Goal: Task Accomplishment & Management: Manage account settings

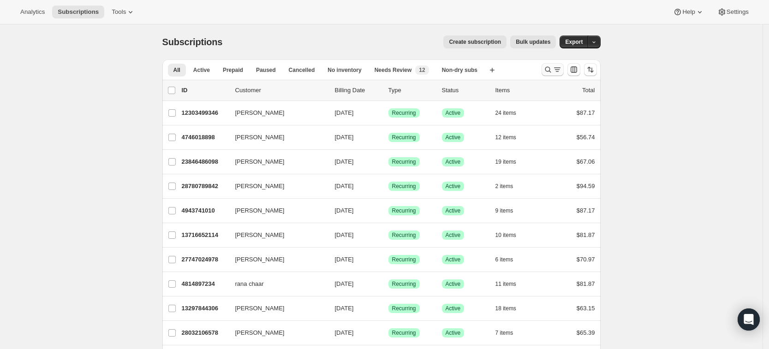
click at [551, 70] on icon "Search and filter results" at bounding box center [548, 70] width 6 height 6
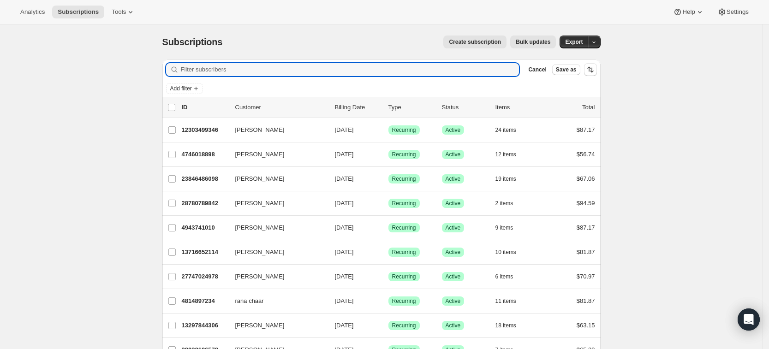
paste input "samueljray.24@gmail.com"
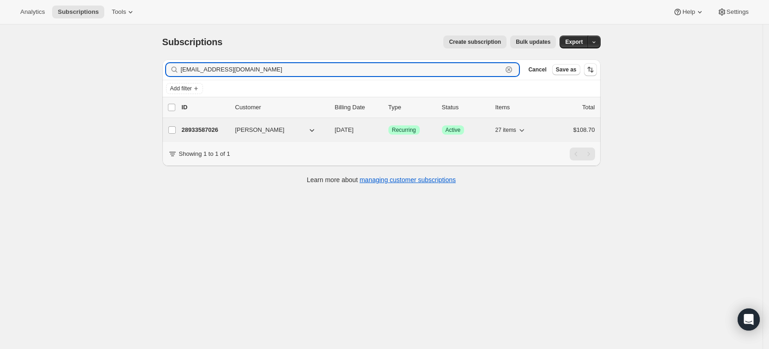
type input "samueljray.24@gmail.com"
click at [203, 129] on p "28933587026" at bounding box center [205, 129] width 46 height 9
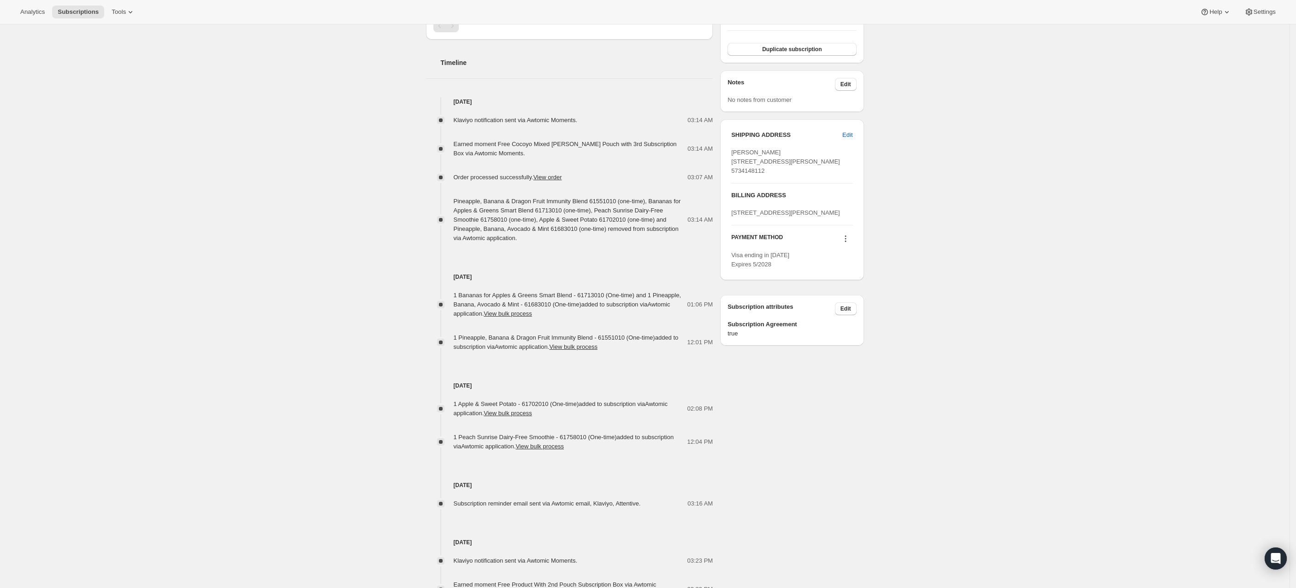
scroll to position [316, 0]
drag, startPoint x: 693, startPoint y: 0, endPoint x: 765, endPoint y: 411, distance: 417.5
click at [765, 349] on div "Samuel Ray samueljray.24@gmail.com · +15734148112 1 subscription $166.55 LTV 2 …" at bounding box center [641, 180] width 445 height 888
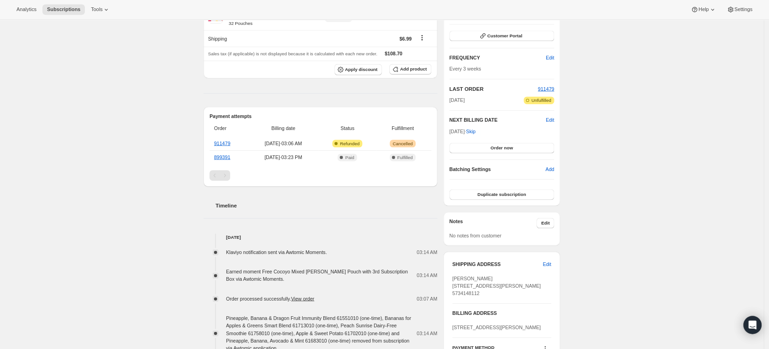
scroll to position [0, 0]
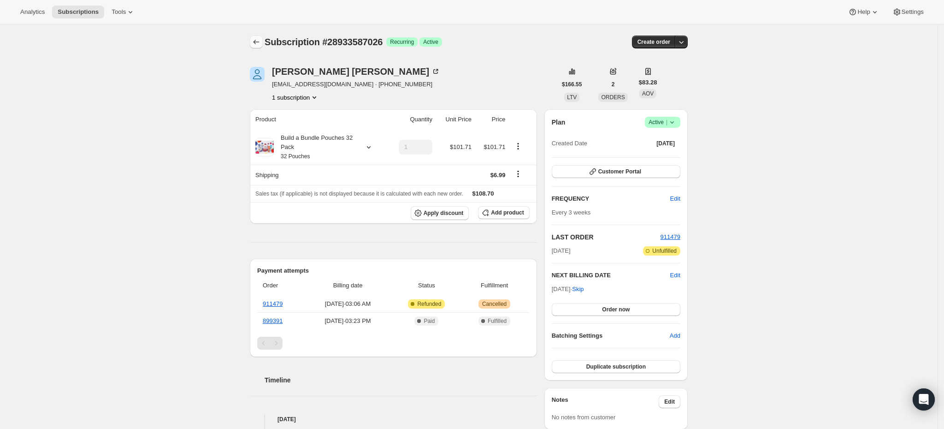
click at [253, 41] on button "Subscriptions" at bounding box center [256, 42] width 13 height 13
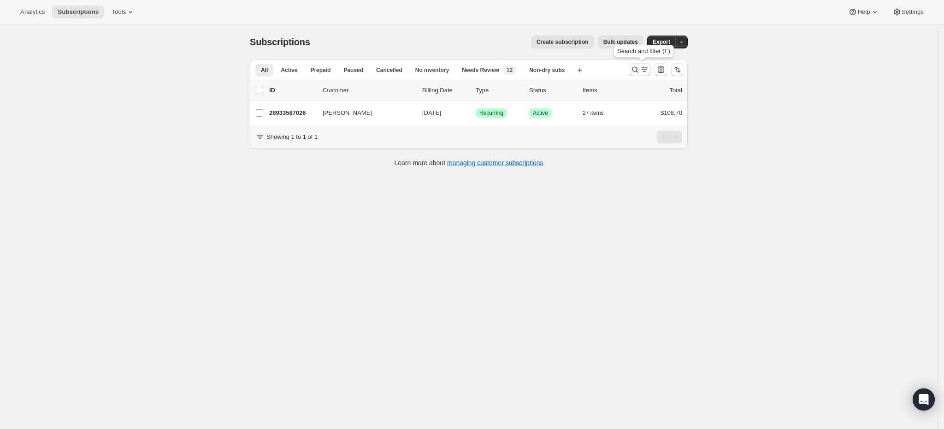
click at [640, 70] on icon "Search and filter results" at bounding box center [635, 69] width 9 height 9
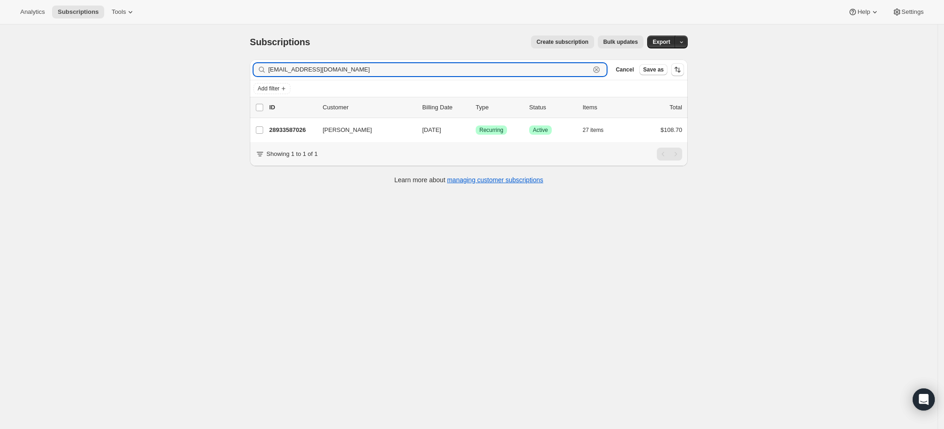
click at [601, 71] on icon "button" at bounding box center [596, 69] width 9 height 9
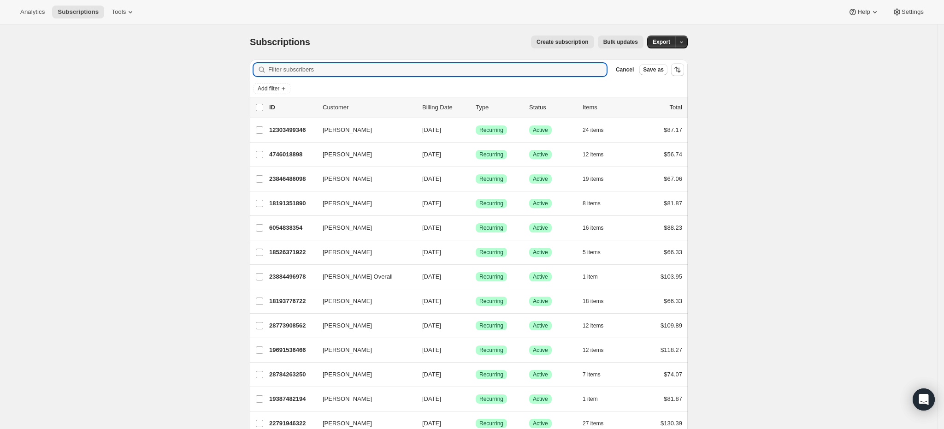
paste input "erikaleigh428@gmail.com"
type input "erikaleigh428@gmail.com"
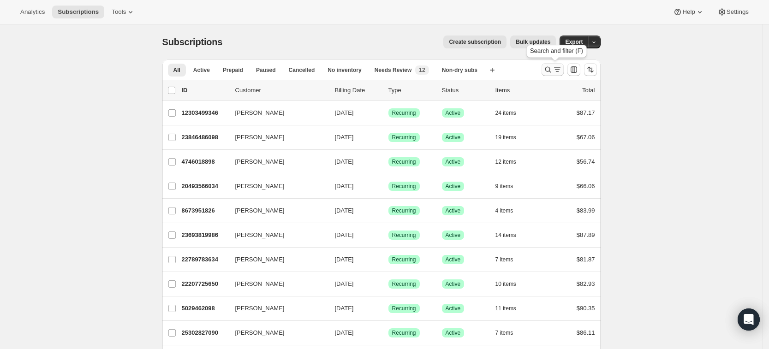
click at [548, 70] on icon "Search and filter results" at bounding box center [548, 70] width 6 height 6
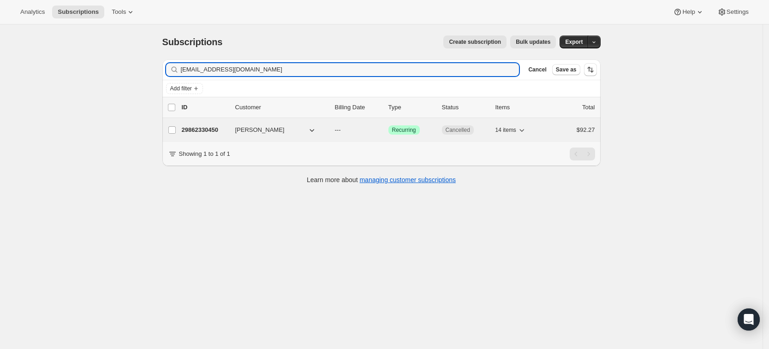
type input "erikaleigh428@gmail.com"
click at [199, 131] on p "29862330450" at bounding box center [205, 129] width 46 height 9
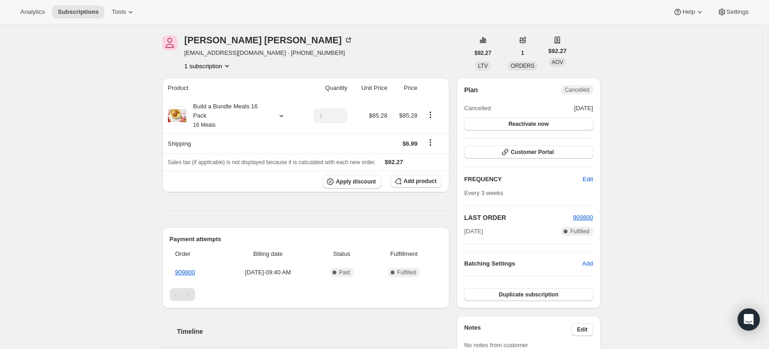
scroll to position [30, 0]
click at [194, 271] on link "909800" at bounding box center [185, 273] width 20 height 7
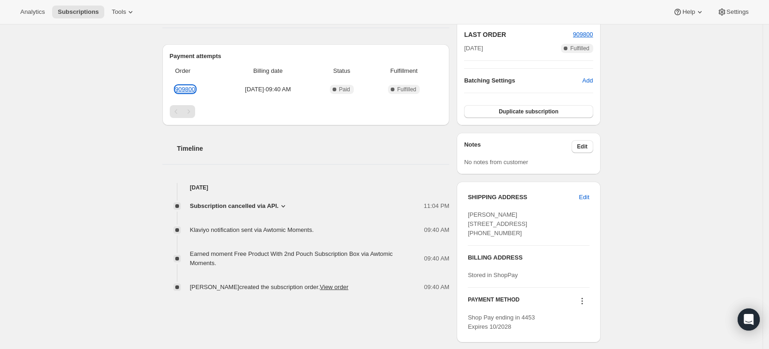
scroll to position [0, 0]
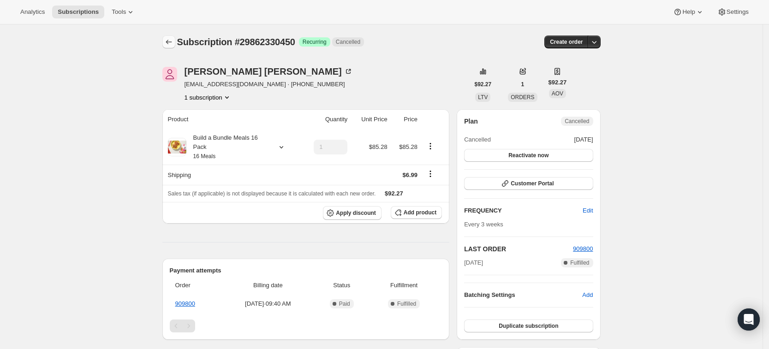
click at [171, 42] on icon "Subscriptions" at bounding box center [169, 42] width 6 height 5
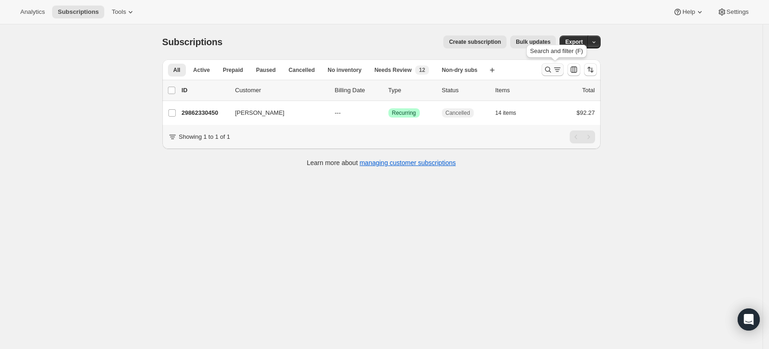
click at [549, 73] on icon "Search and filter results" at bounding box center [547, 69] width 9 height 9
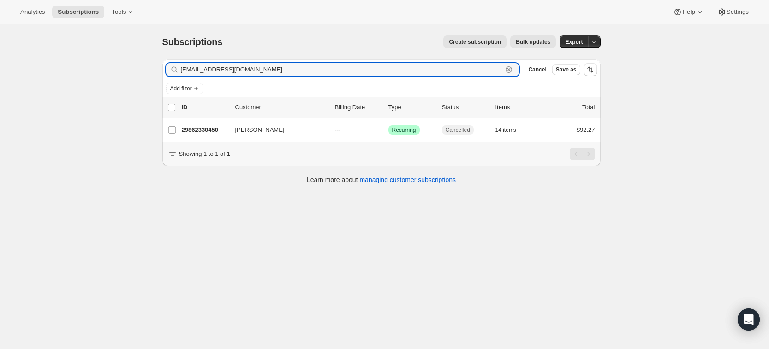
click at [513, 73] on icon "button" at bounding box center [508, 69] width 9 height 9
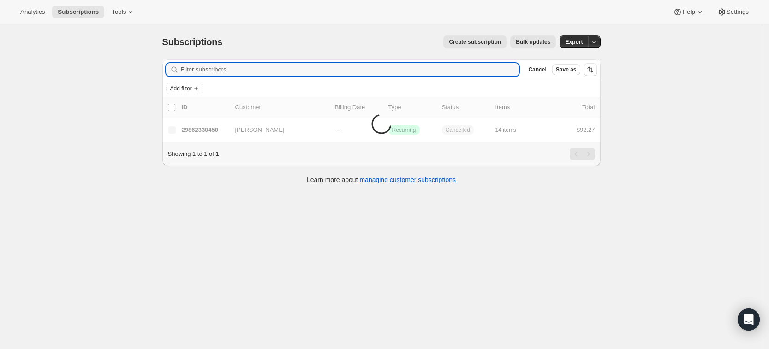
paste input "jntrahan@icloud.com"
type input "jntrahan@icloud.com"
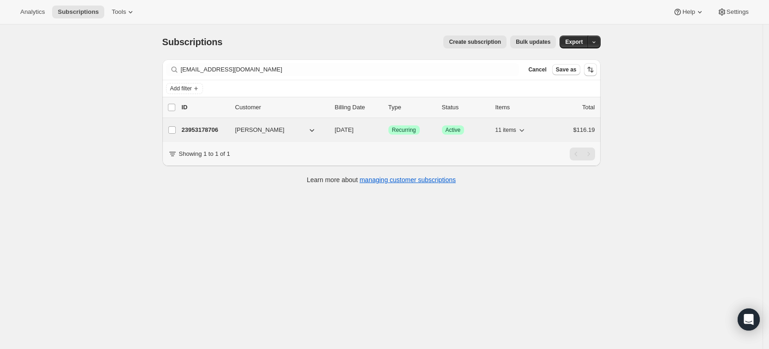
click at [208, 130] on p "23953178706" at bounding box center [205, 129] width 46 height 9
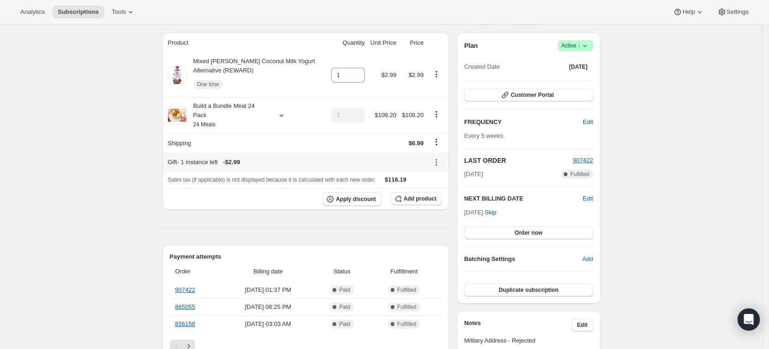
scroll to position [77, 0]
click at [427, 194] on span "Add product" at bounding box center [419, 197] width 33 height 7
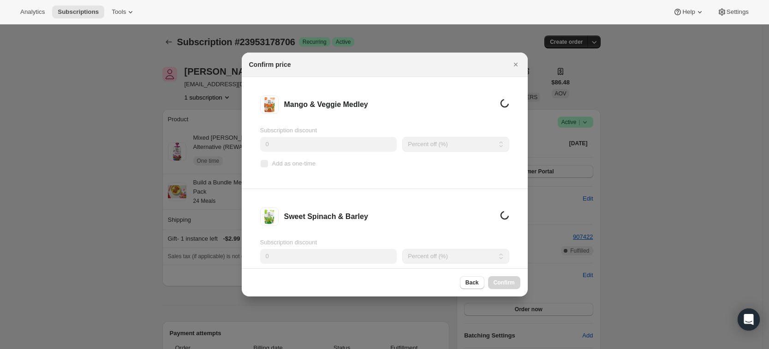
scroll to position [0, 0]
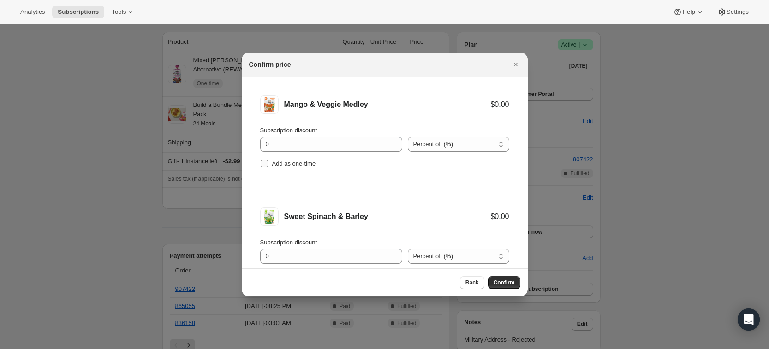
click at [303, 163] on span "Add as one-time" at bounding box center [294, 163] width 44 height 7
click at [268, 163] on input "Add as one-time" at bounding box center [264, 163] width 7 height 7
checkbox input "true"
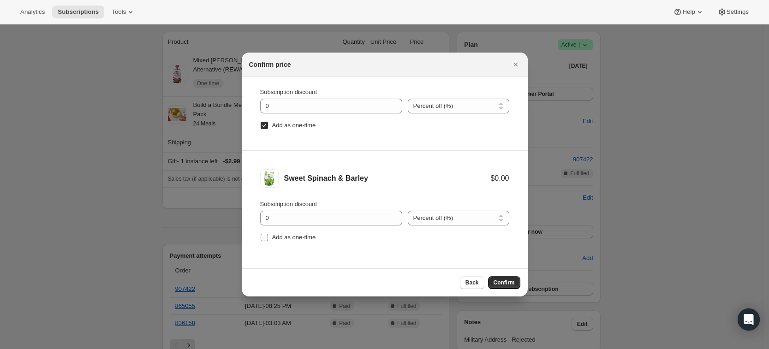
click at [292, 243] on label "Add as one-time" at bounding box center [288, 237] width 56 height 13
click at [268, 241] on input "Add as one-time" at bounding box center [264, 237] width 7 height 7
checkbox input "true"
click at [499, 286] on span "Confirm" at bounding box center [503, 282] width 21 height 7
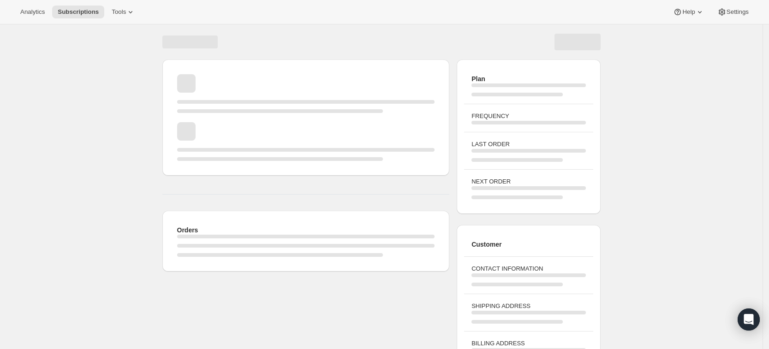
scroll to position [68, 0]
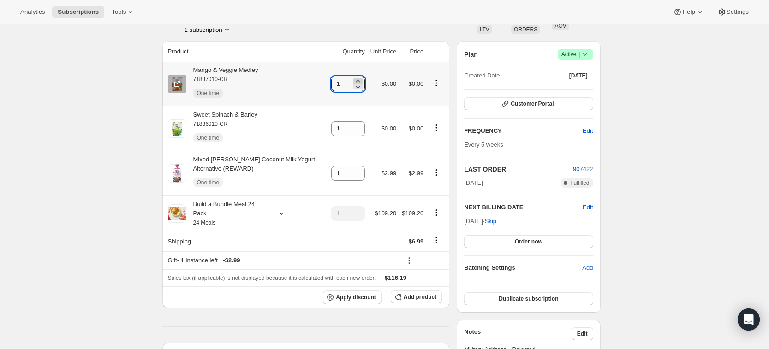
click at [361, 81] on icon at bounding box center [357, 81] width 9 height 9
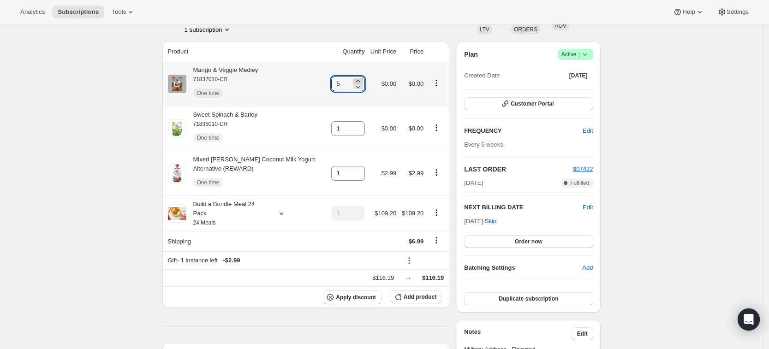
type input "6"
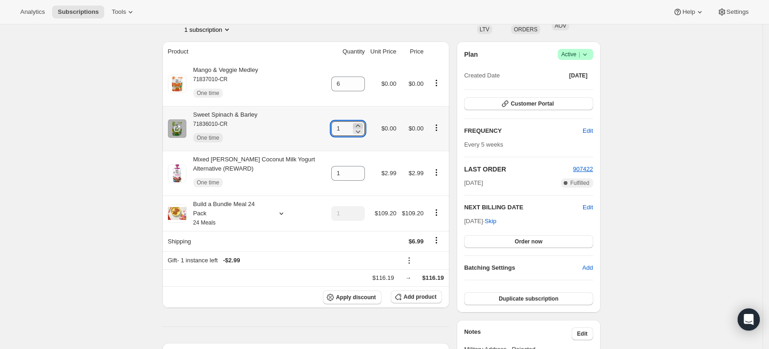
click at [360, 125] on icon at bounding box center [357, 125] width 4 height 2
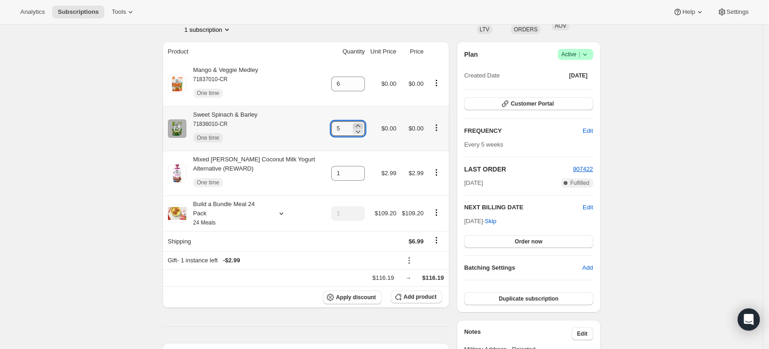
type input "6"
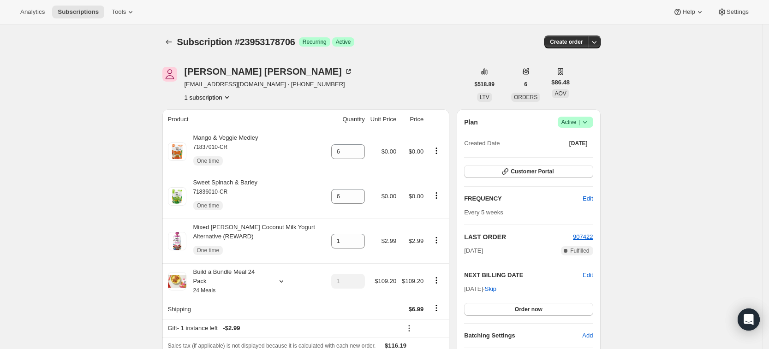
scroll to position [0, 0]
click at [171, 40] on icon "Subscriptions" at bounding box center [168, 41] width 9 height 9
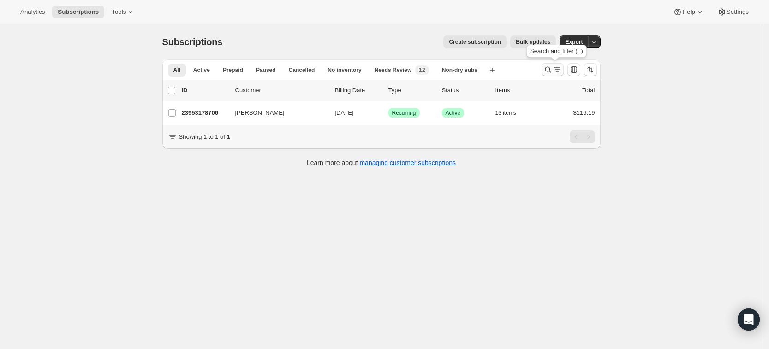
click at [551, 70] on icon "Search and filter results" at bounding box center [548, 70] width 6 height 6
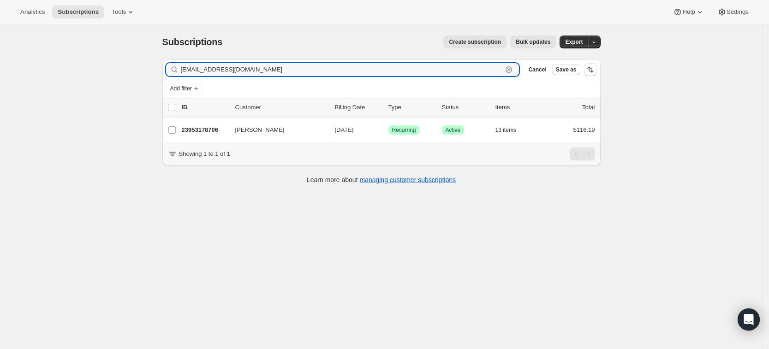
click at [510, 70] on icon "button" at bounding box center [508, 69] width 3 height 3
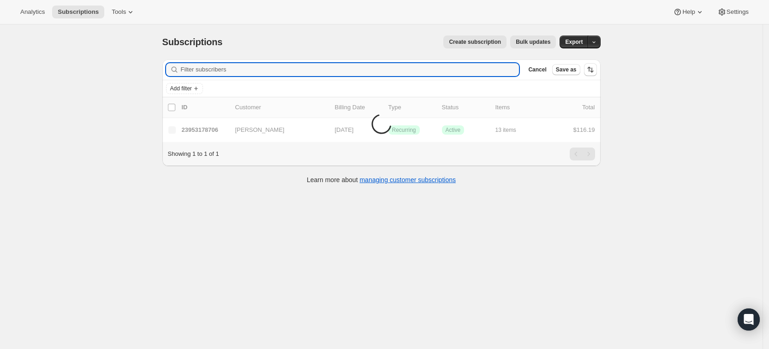
paste input "angieflores01@gmail.com"
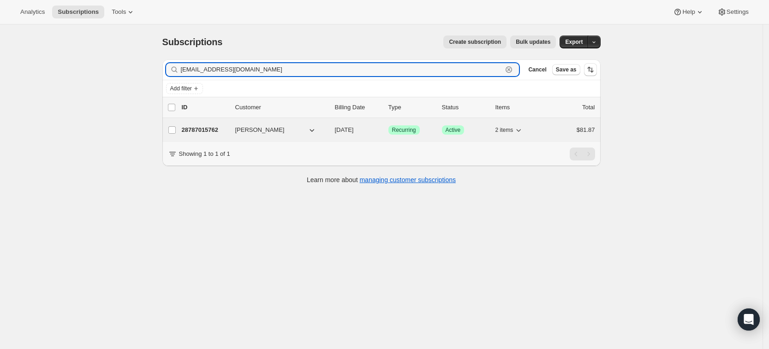
type input "angieflores01@gmail.com"
click at [206, 125] on p "28787015762" at bounding box center [205, 129] width 46 height 9
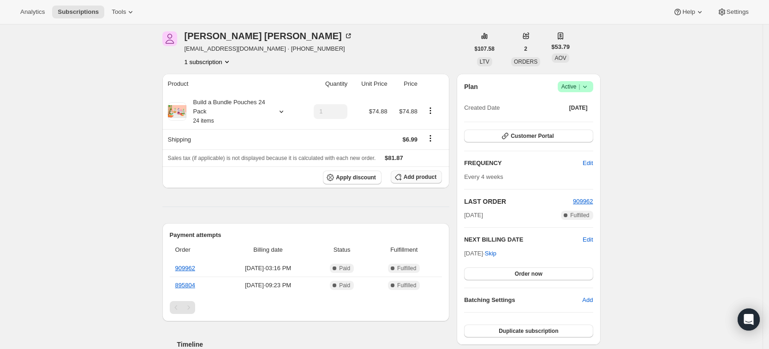
scroll to position [33, 0]
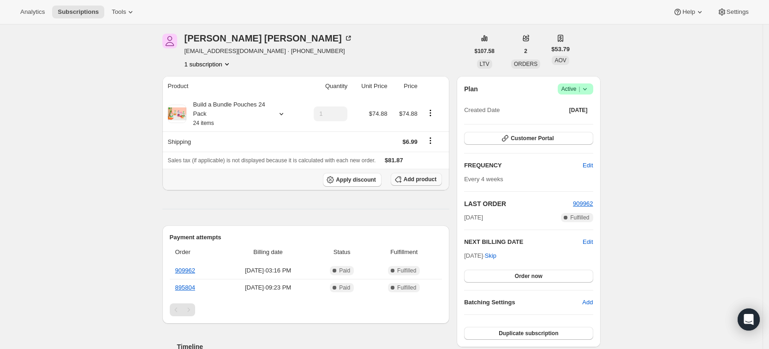
click at [430, 174] on button "Add product" at bounding box center [416, 179] width 51 height 13
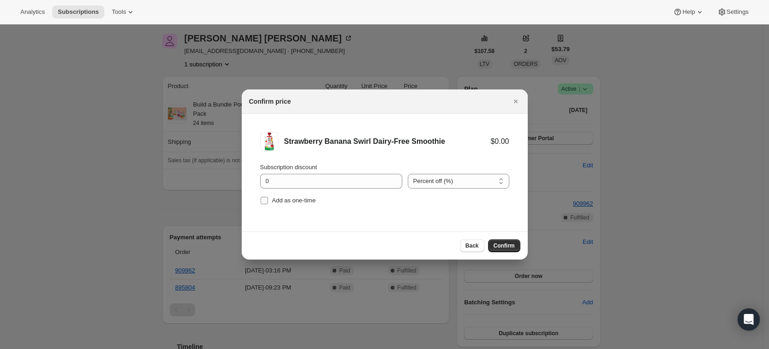
click at [289, 198] on span "Add as one-time" at bounding box center [294, 200] width 44 height 7
click at [268, 198] on input "Add as one-time" at bounding box center [264, 200] width 7 height 7
checkbox input "true"
click at [508, 245] on span "Confirm" at bounding box center [503, 245] width 21 height 7
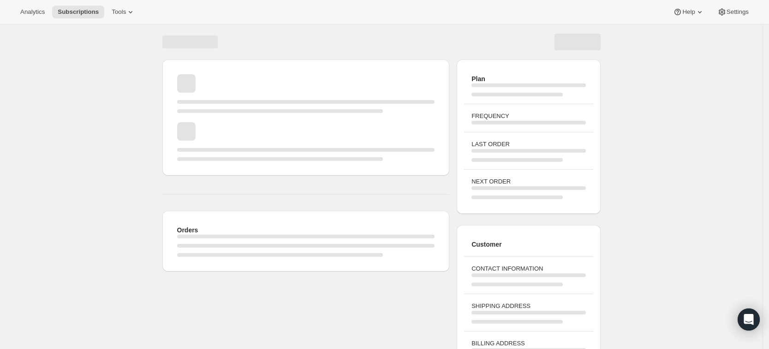
scroll to position [33, 0]
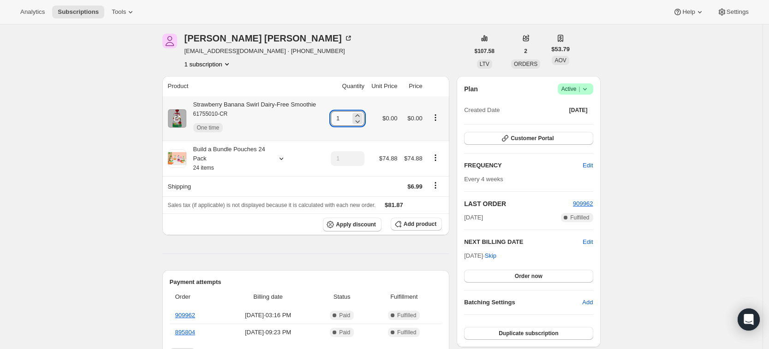
click at [348, 119] on input "1" at bounding box center [341, 118] width 20 height 15
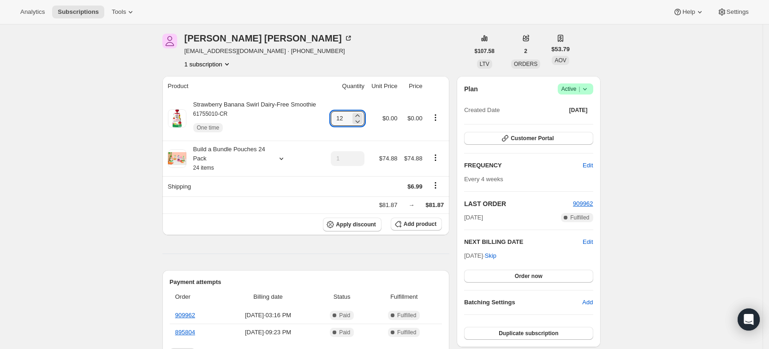
type input "12"
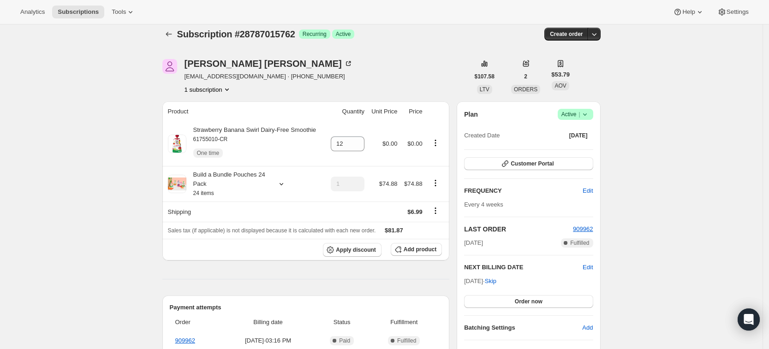
scroll to position [0, 0]
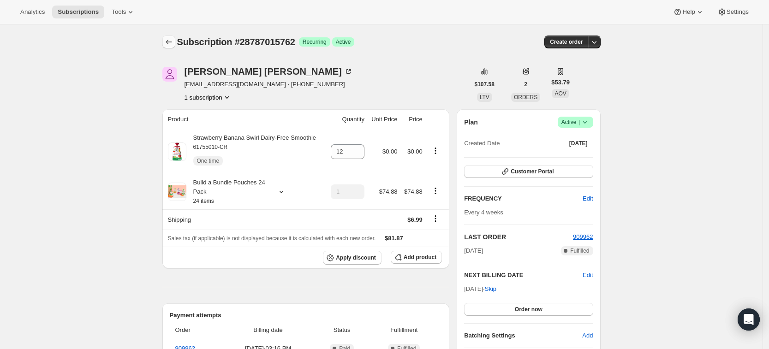
click at [167, 45] on icon "Subscriptions" at bounding box center [168, 41] width 9 height 9
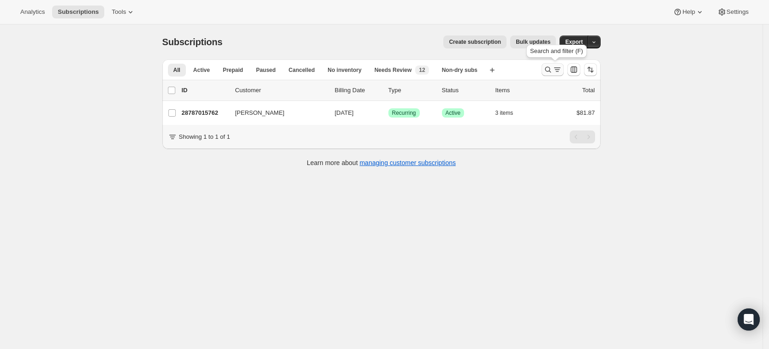
click at [550, 73] on icon "Search and filter results" at bounding box center [547, 69] width 9 height 9
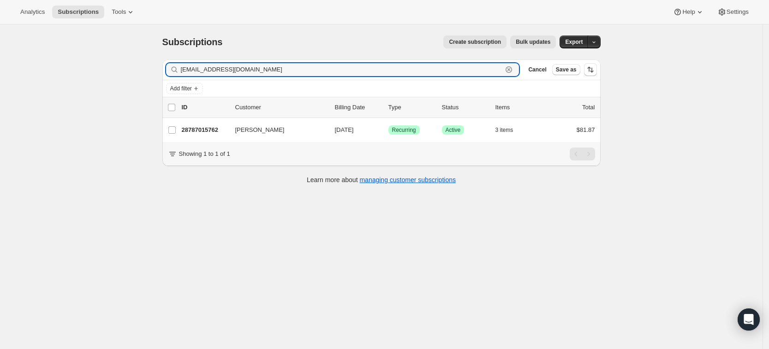
click at [513, 68] on icon "button" at bounding box center [508, 69] width 9 height 9
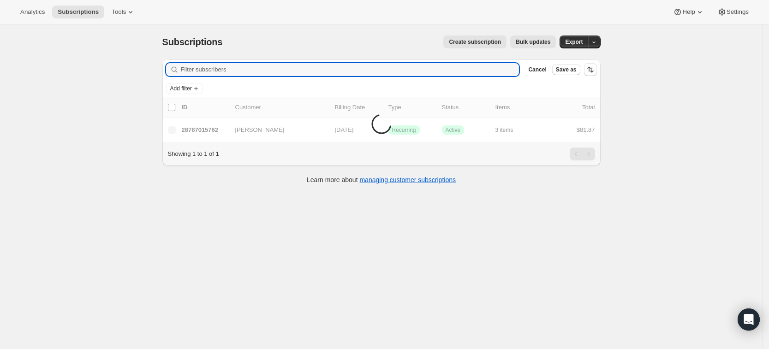
paste input "mc060893@gmail.com"
type input "mc060893@gmail.com"
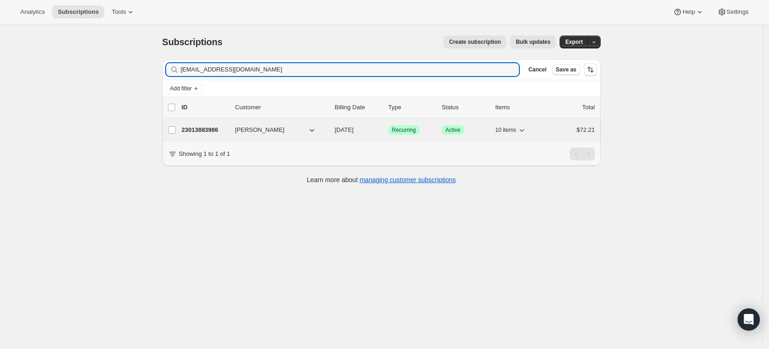
click at [204, 126] on p "23013883986" at bounding box center [205, 129] width 46 height 9
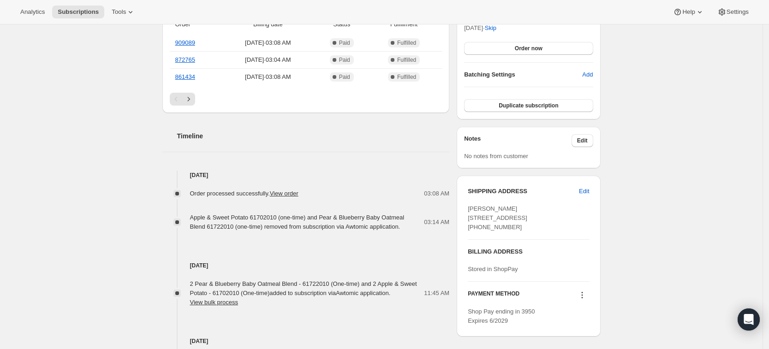
scroll to position [263, 0]
click at [586, 190] on span "Edit" at bounding box center [584, 189] width 10 height 9
select select "PA"
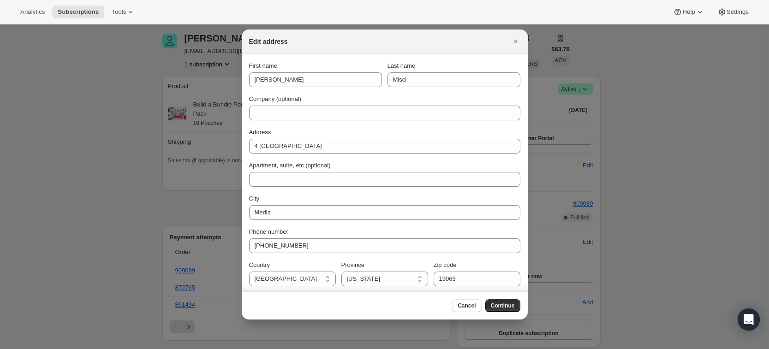
scroll to position [0, 0]
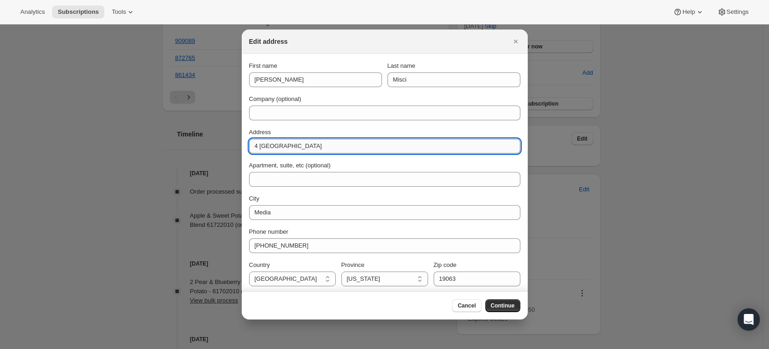
click at [309, 142] on input "4 Fairfax Village" at bounding box center [384, 146] width 271 height 15
drag, startPoint x: 309, startPoint y: 142, endPoint x: 282, endPoint y: 141, distance: 26.8
click at [282, 141] on input "4 Fairfax Village" at bounding box center [384, 146] width 271 height 15
type input "4"
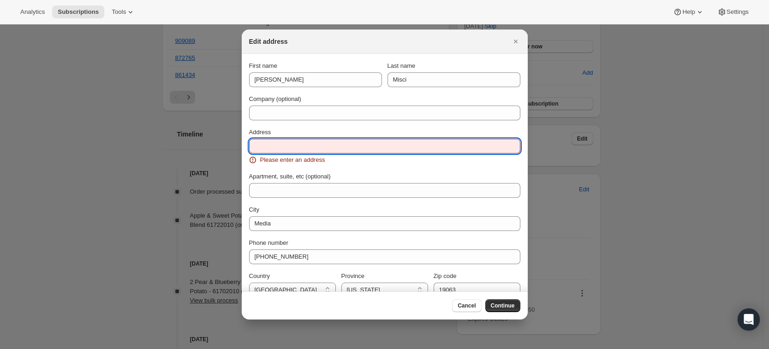
click at [279, 150] on input "Address" at bounding box center [384, 146] width 271 height 15
paste input "530 Hillendale Road"
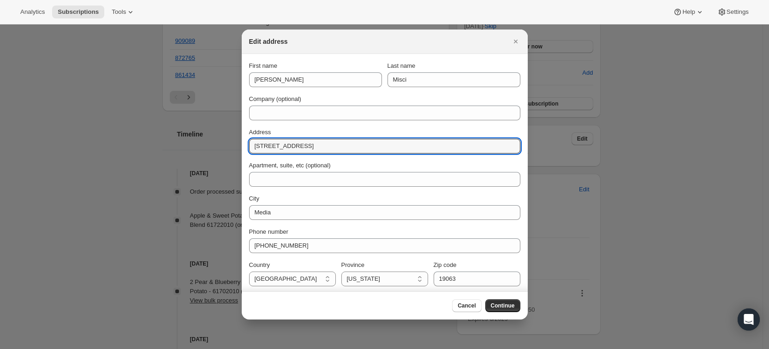
type input "530 Hillendale Road"
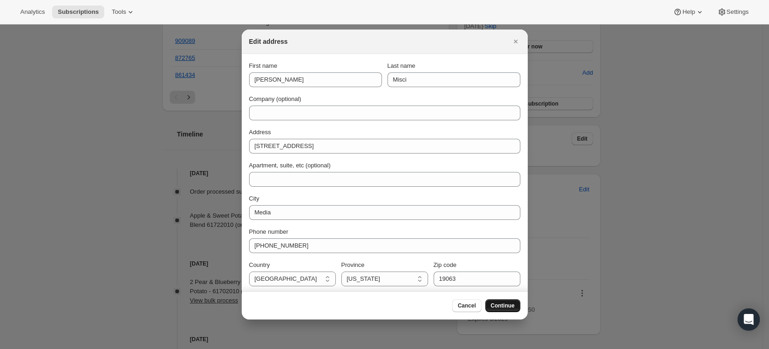
click at [504, 307] on span "Continue" at bounding box center [503, 305] width 24 height 7
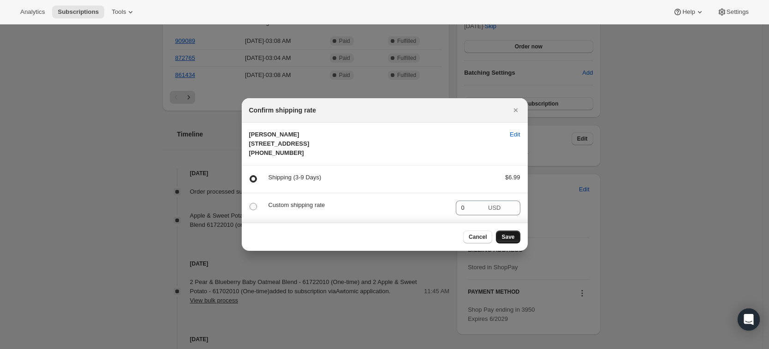
click at [508, 241] on span "Save" at bounding box center [507, 236] width 13 height 7
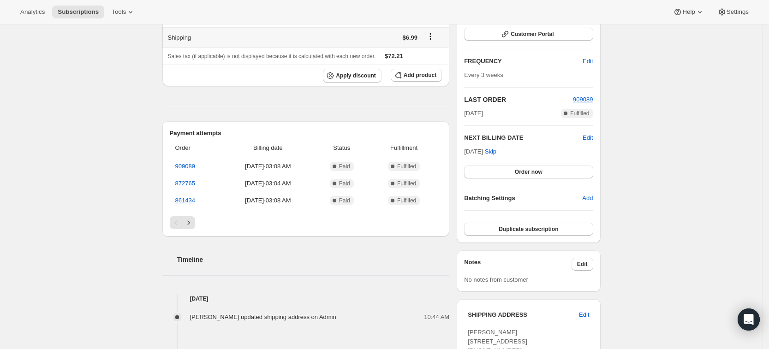
scroll to position [185, 0]
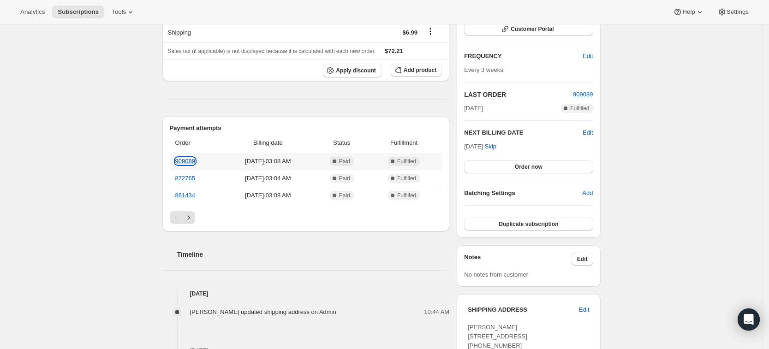
click at [189, 161] on link "909089" at bounding box center [185, 161] width 20 height 7
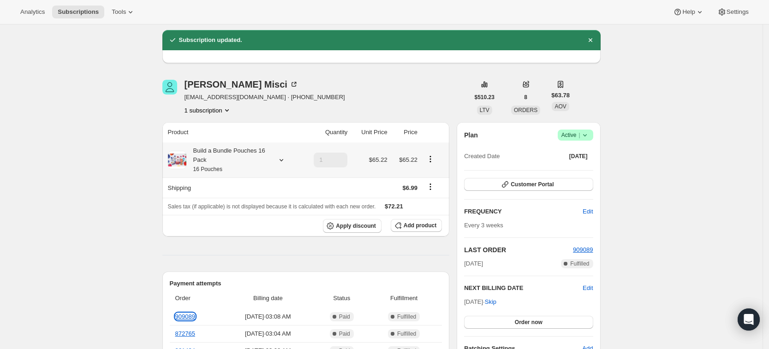
scroll to position [0, 0]
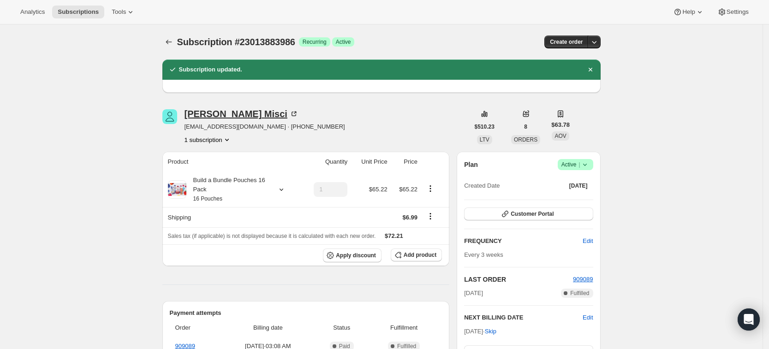
click at [237, 115] on div "Melanie Misci" at bounding box center [241, 113] width 114 height 9
click at [173, 40] on icon "Subscriptions" at bounding box center [168, 41] width 9 height 9
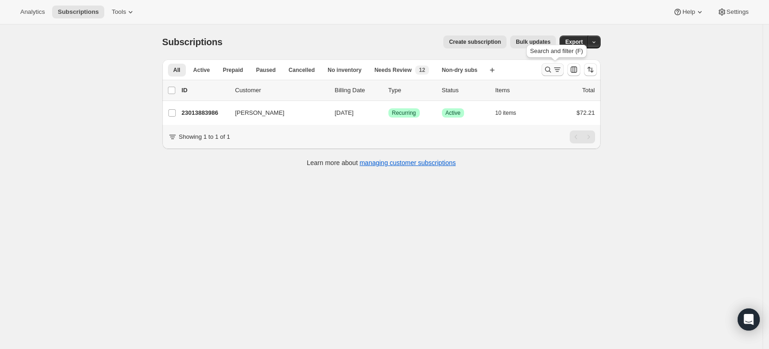
click at [552, 71] on icon "Search and filter results" at bounding box center [547, 69] width 9 height 9
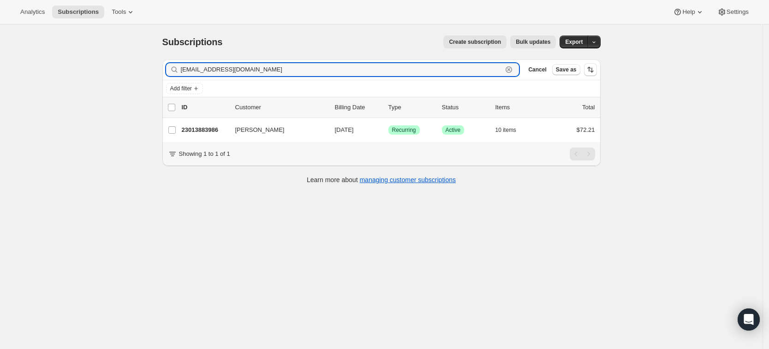
click at [510, 68] on icon "button" at bounding box center [508, 69] width 3 height 3
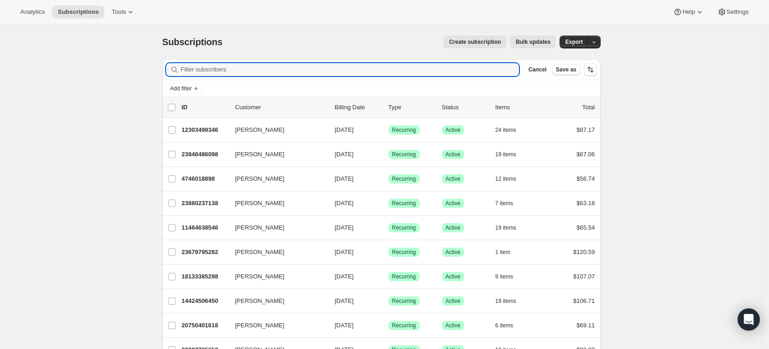
paste input "marshavelez387@gmail.com"
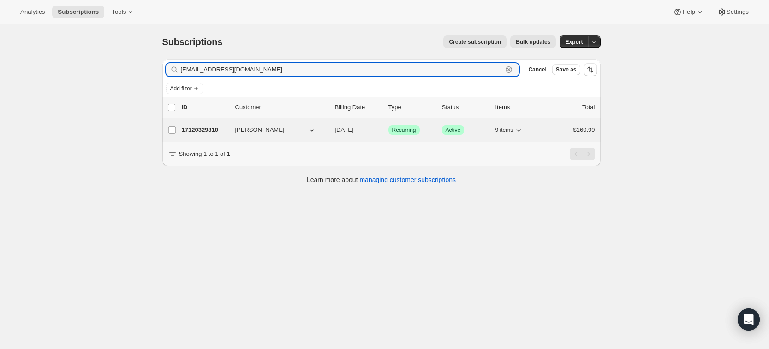
type input "marshavelez387@gmail.com"
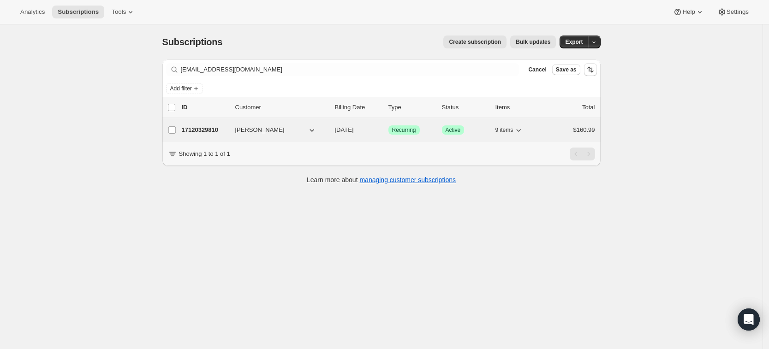
click at [209, 132] on p "17120329810" at bounding box center [205, 129] width 46 height 9
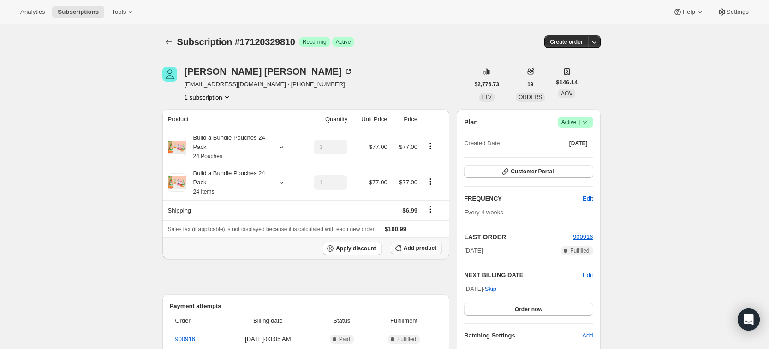
click at [423, 251] on span "Add product" at bounding box center [419, 247] width 33 height 7
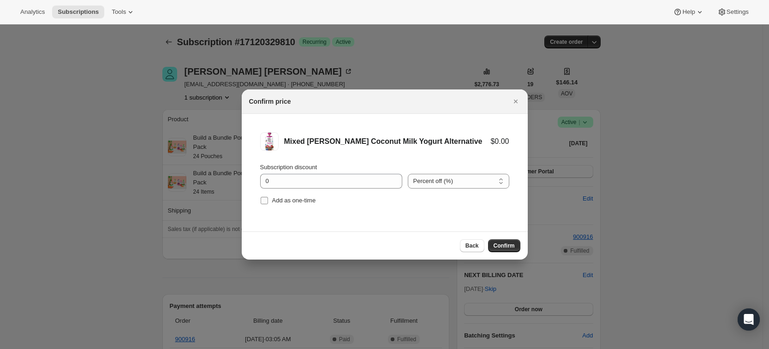
click at [294, 201] on span "Add as one-time" at bounding box center [294, 200] width 44 height 7
click at [268, 201] on input "Add as one-time" at bounding box center [264, 200] width 7 height 7
checkbox input "true"
click at [507, 243] on span "Confirm" at bounding box center [503, 245] width 21 height 7
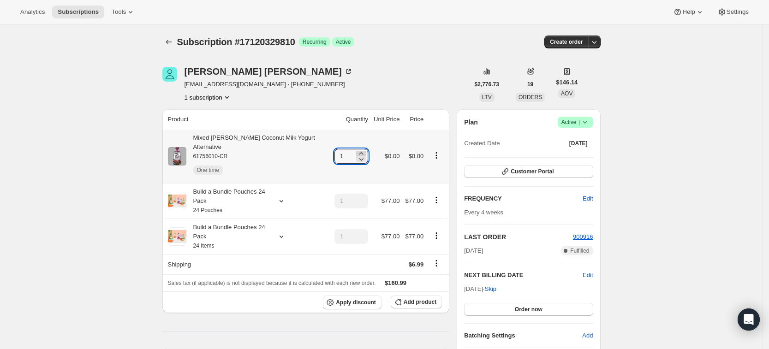
click at [361, 149] on icon at bounding box center [360, 153] width 9 height 9
type input "3"
click at [285, 196] on icon at bounding box center [281, 200] width 9 height 9
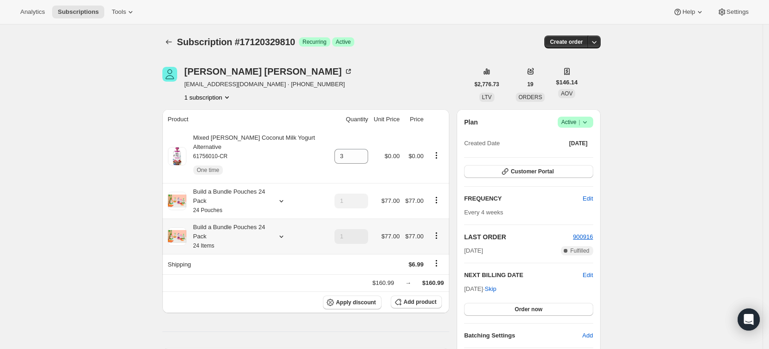
click at [282, 232] on icon at bounding box center [281, 236] width 9 height 9
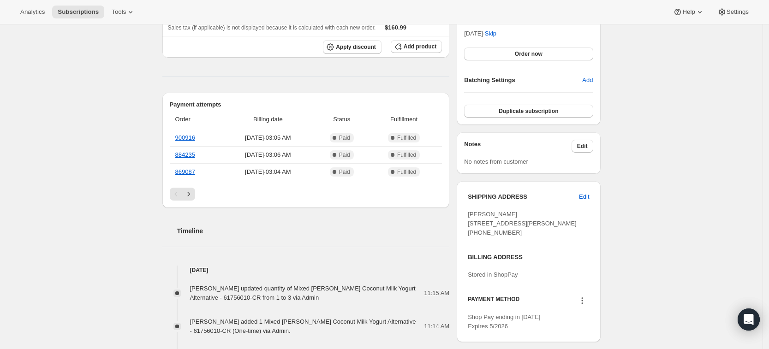
scroll to position [256, 0]
click at [190, 134] on link "900916" at bounding box center [185, 137] width 20 height 7
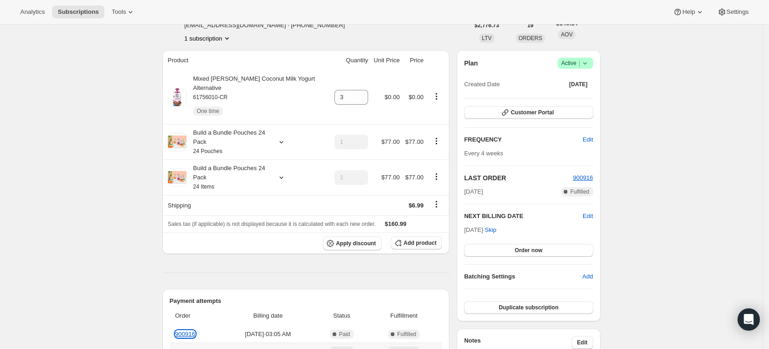
scroll to position [0, 0]
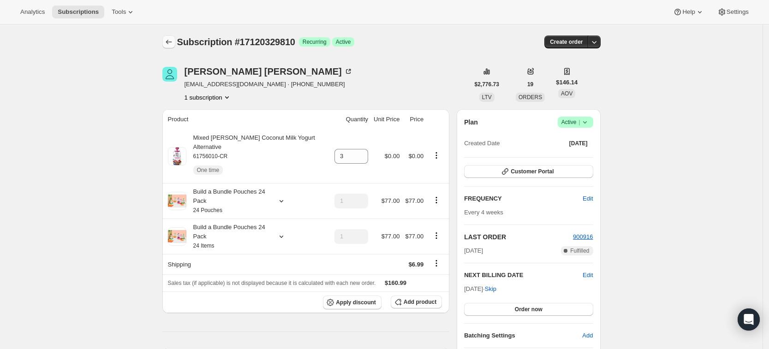
click at [172, 44] on icon "Subscriptions" at bounding box center [168, 41] width 9 height 9
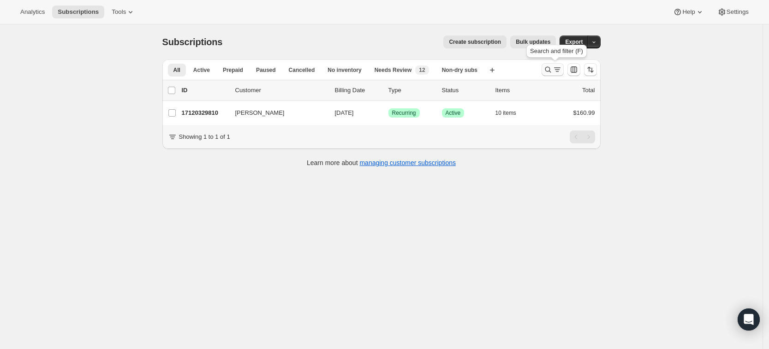
click at [552, 71] on icon "Search and filter results" at bounding box center [547, 69] width 9 height 9
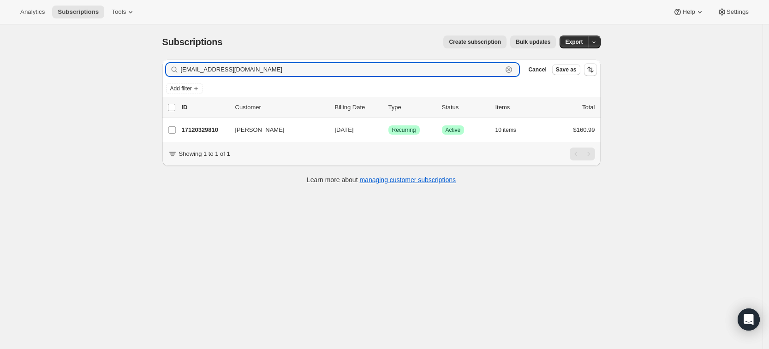
click at [510, 69] on icon "button" at bounding box center [508, 69] width 3 height 3
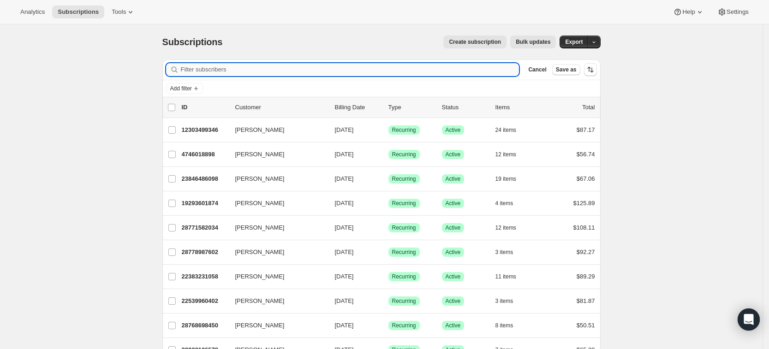
click at [201, 74] on input "Filter subscribers" at bounding box center [350, 69] width 338 height 13
paste input "Kelsey Heckmann"
type input "Kelsey Heckmann"
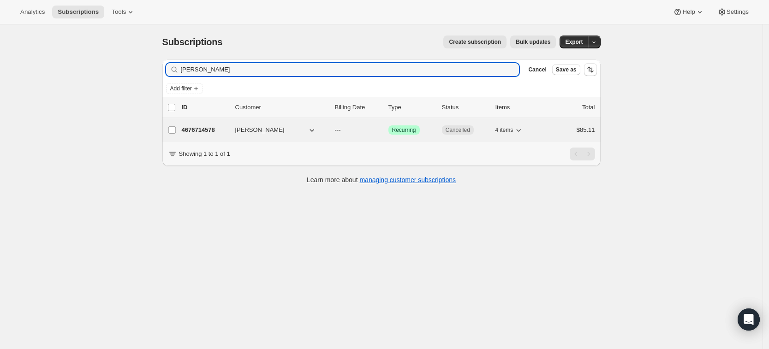
click at [199, 129] on p "4676714578" at bounding box center [205, 129] width 46 height 9
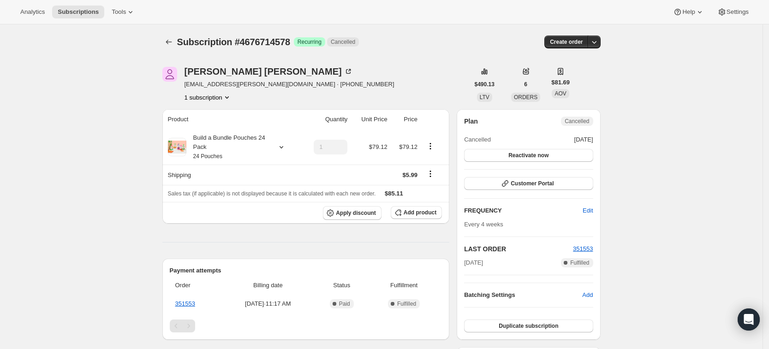
scroll to position [0, 0]
click at [169, 38] on icon "Subscriptions" at bounding box center [168, 41] width 9 height 9
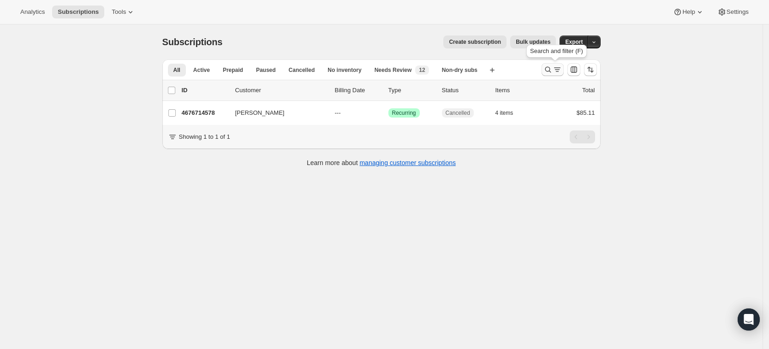
click at [549, 68] on icon "Search and filter results" at bounding box center [547, 69] width 9 height 9
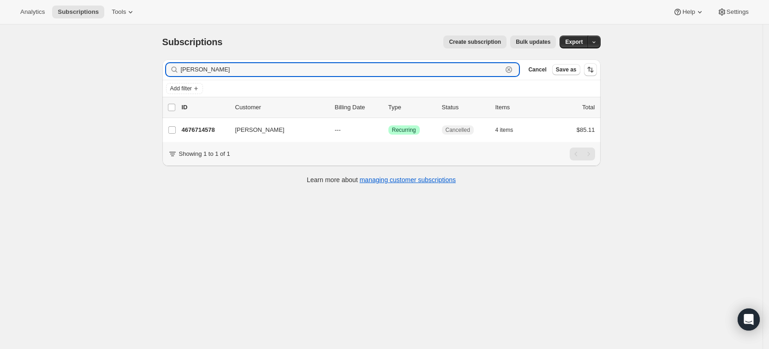
click at [510, 70] on icon "button" at bounding box center [508, 69] width 3 height 3
paste input "kels_makepeace@hotmail.com"
type input "kels_makepeace@hotmail.com"
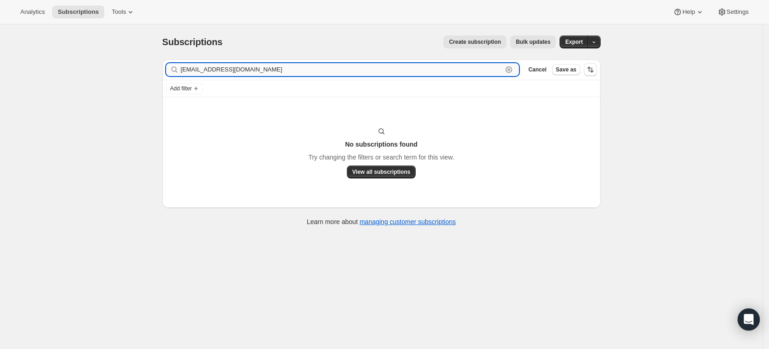
click at [185, 71] on input "kels_makepeace@hotmail.com" at bounding box center [342, 69] width 322 height 13
click at [455, 74] on input "kels_makepeace@hotmail.com" at bounding box center [342, 69] width 322 height 13
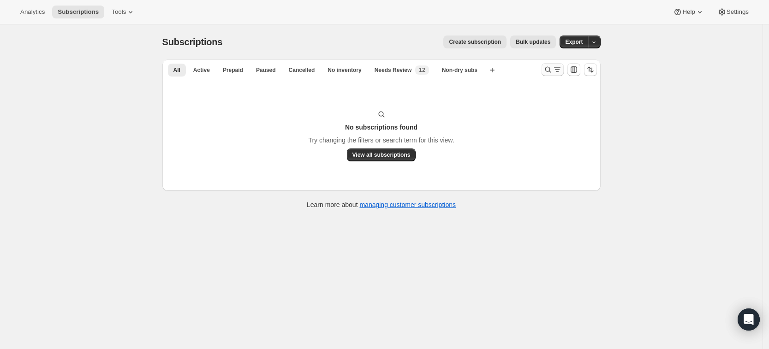
click at [550, 72] on icon "Search and filter results" at bounding box center [547, 69] width 9 height 9
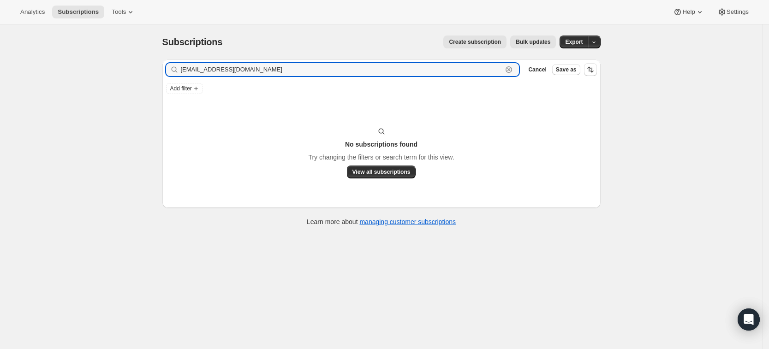
click at [513, 71] on icon "button" at bounding box center [508, 69] width 9 height 9
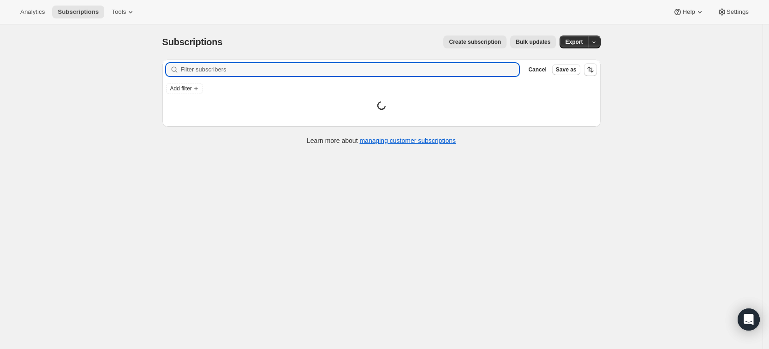
paste input "[EMAIL_ADDRESS][DOMAIN_NAME]"
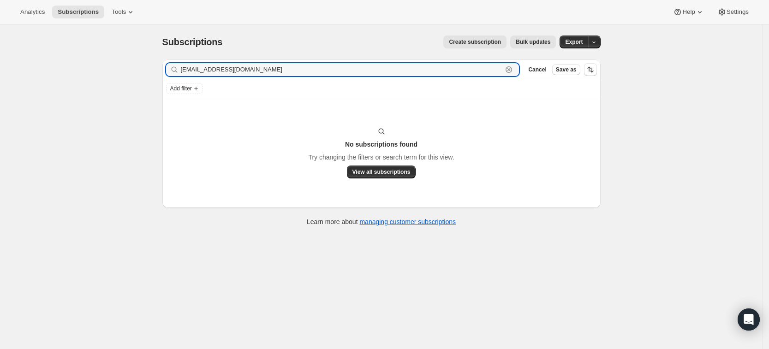
type input "[EMAIL_ADDRESS][DOMAIN_NAME]"
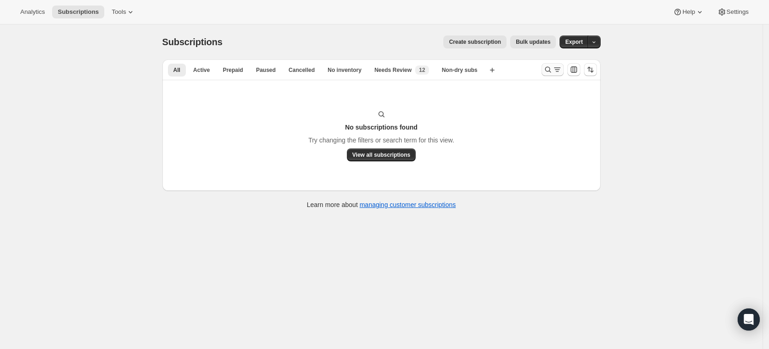
click at [551, 71] on icon "Search and filter results" at bounding box center [548, 70] width 6 height 6
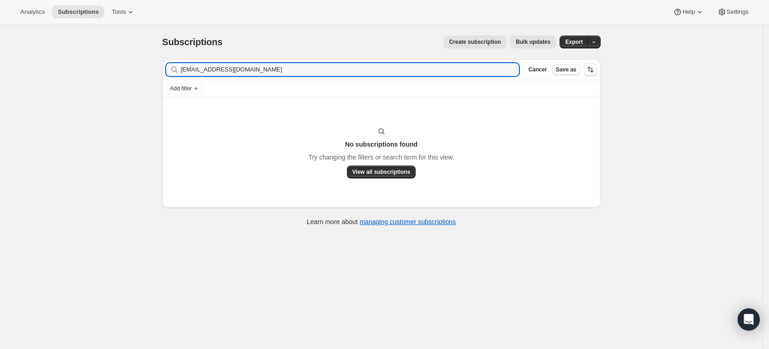
drag, startPoint x: 299, startPoint y: 71, endPoint x: 184, endPoint y: 77, distance: 115.9
click at [184, 77] on div "Filter subscribers [EMAIL_ADDRESS][DOMAIN_NAME] Clear Cancel Save as" at bounding box center [381, 69] width 438 height 20
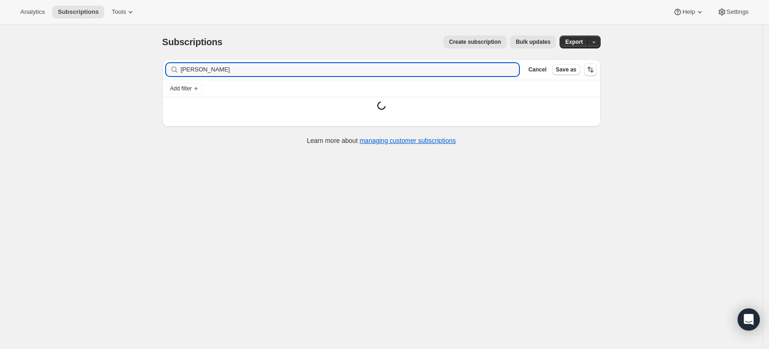
type input "[PERSON_NAME]"
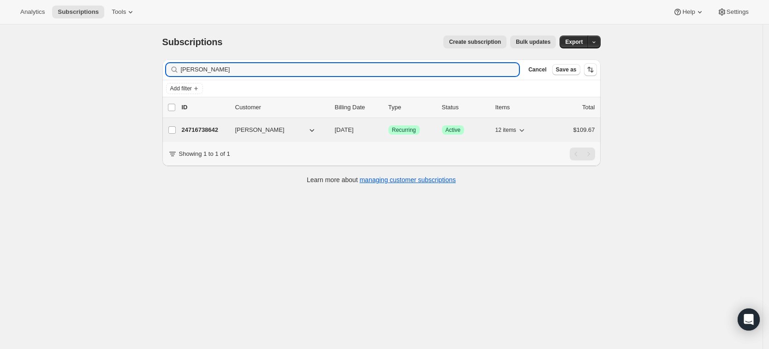
click at [187, 132] on p "24716738642" at bounding box center [205, 129] width 46 height 9
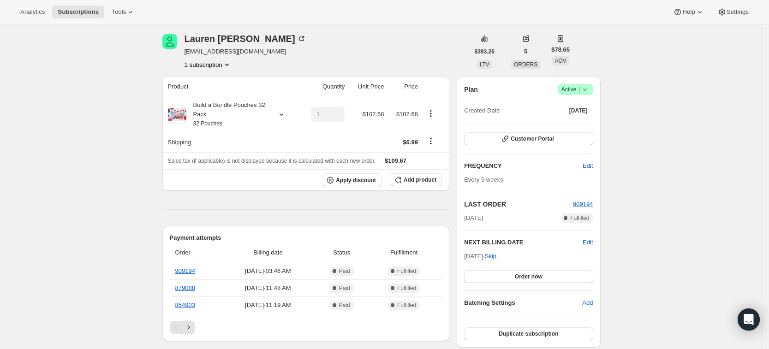
scroll to position [38, 0]
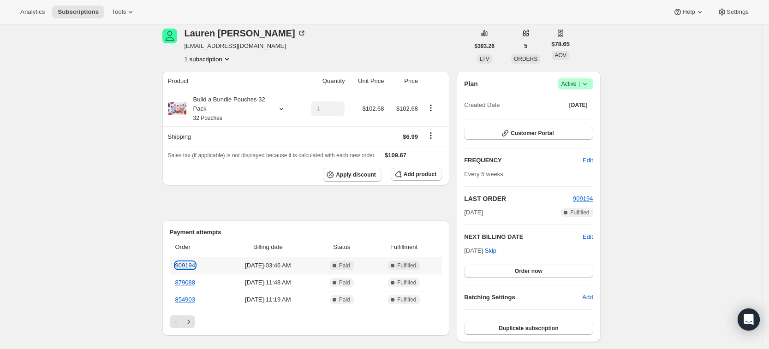
click at [195, 266] on link "909194" at bounding box center [185, 265] width 20 height 7
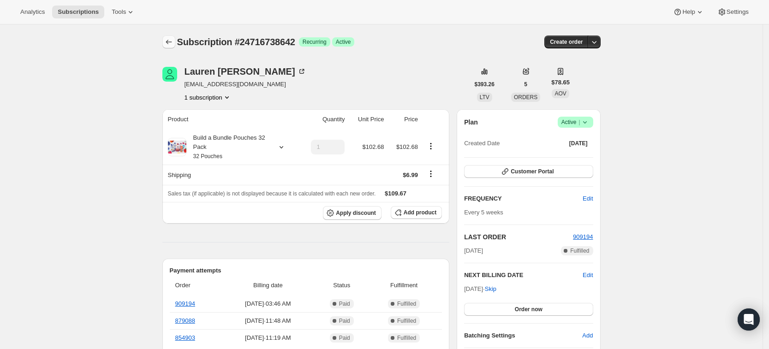
click at [166, 44] on button "Subscriptions" at bounding box center [168, 42] width 13 height 13
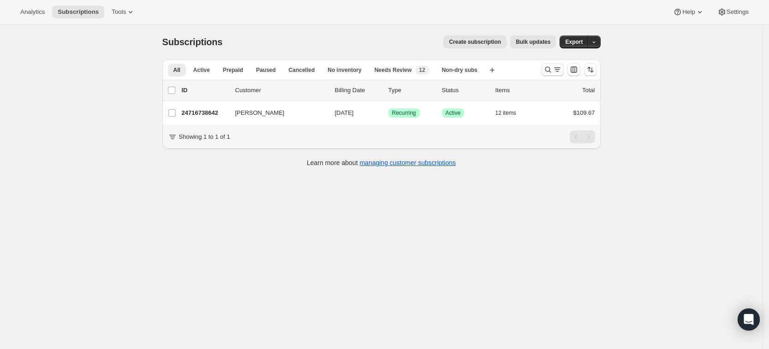
click at [545, 71] on button "Search and filter results" at bounding box center [552, 69] width 22 height 13
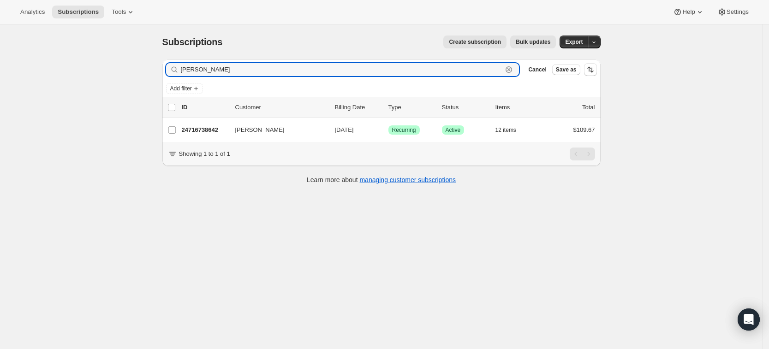
click at [512, 71] on icon "button" at bounding box center [508, 69] width 6 height 6
paste input "chitkalehiremath@gmail.com"
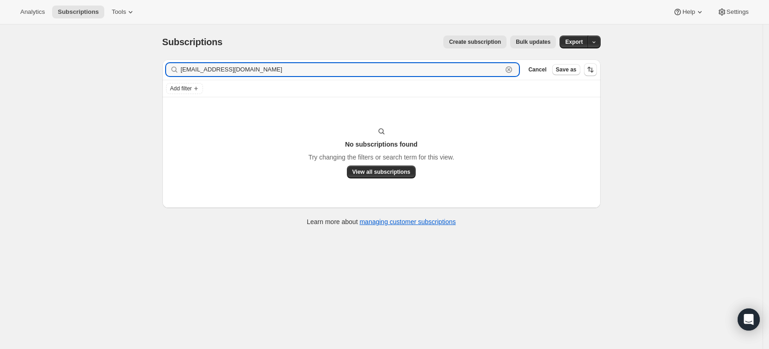
type input "chitkalehiremath@gmail.com"
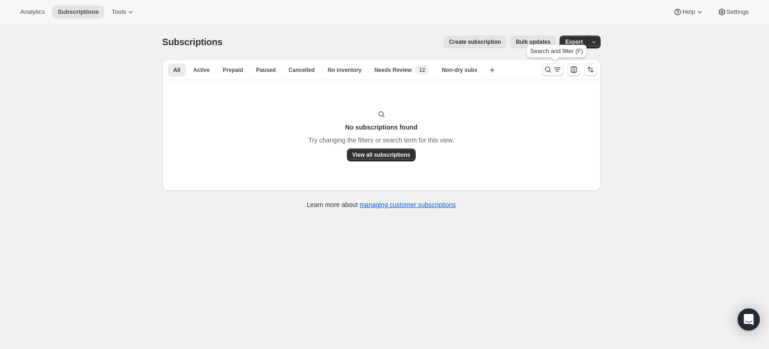
click at [552, 71] on icon "Search and filter results" at bounding box center [547, 69] width 9 height 9
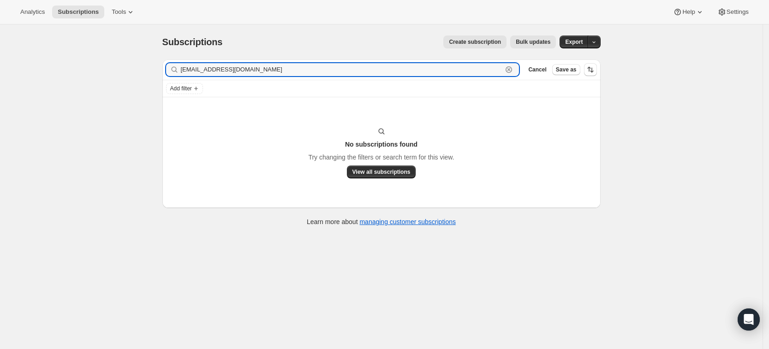
click at [510, 70] on icon "button" at bounding box center [508, 69] width 3 height 3
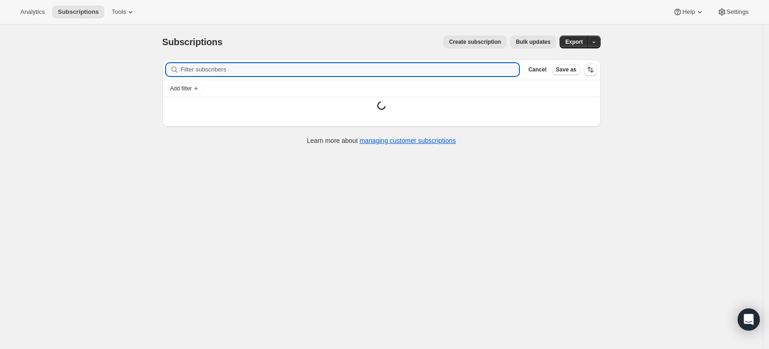
paste input "Chitkale Hiremath"
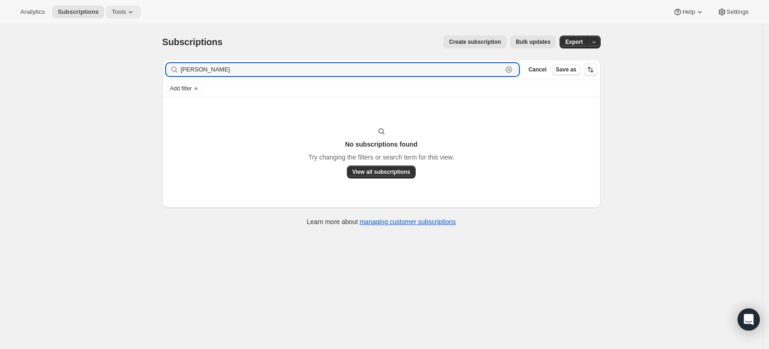
type input "Chitkale Hiremath"
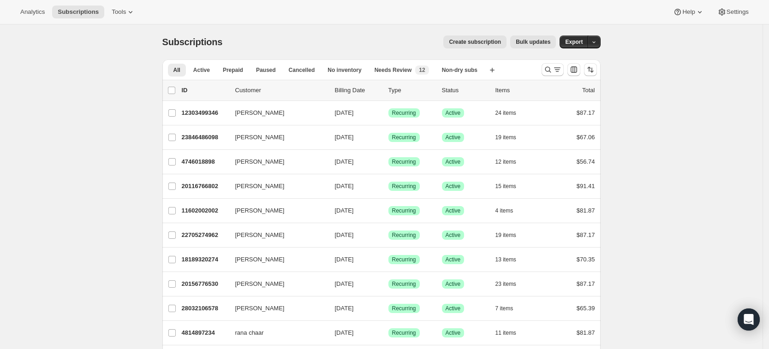
click at [544, 73] on div at bounding box center [569, 69] width 63 height 18
click at [548, 73] on icon "Search and filter results" at bounding box center [547, 69] width 9 height 9
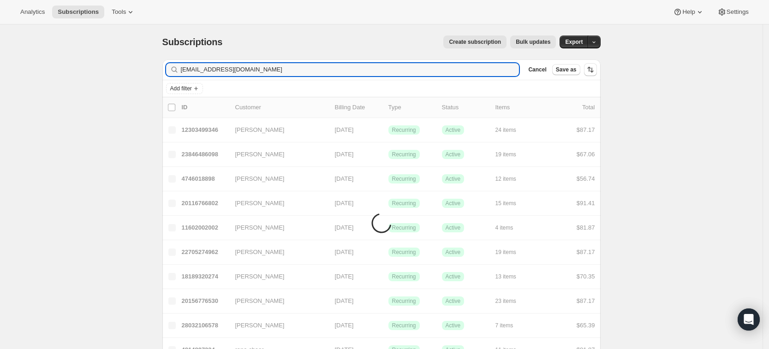
type input "[EMAIL_ADDRESS][DOMAIN_NAME]"
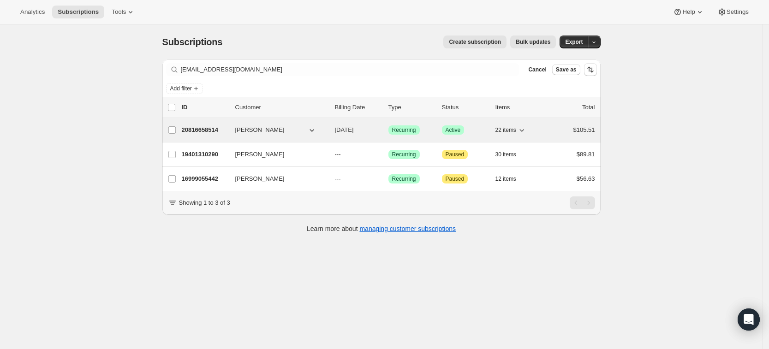
click at [211, 127] on p "20816658514" at bounding box center [205, 129] width 46 height 9
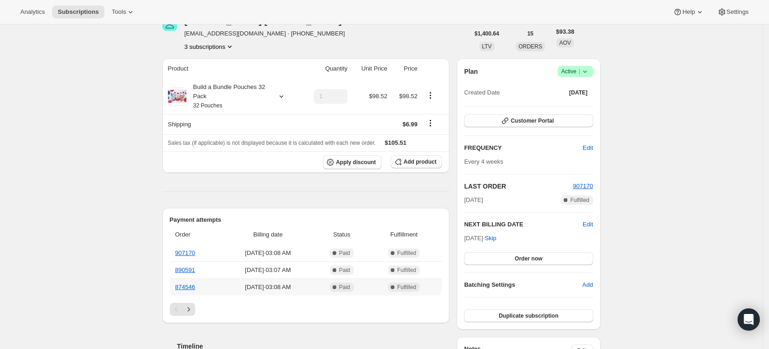
scroll to position [48, 0]
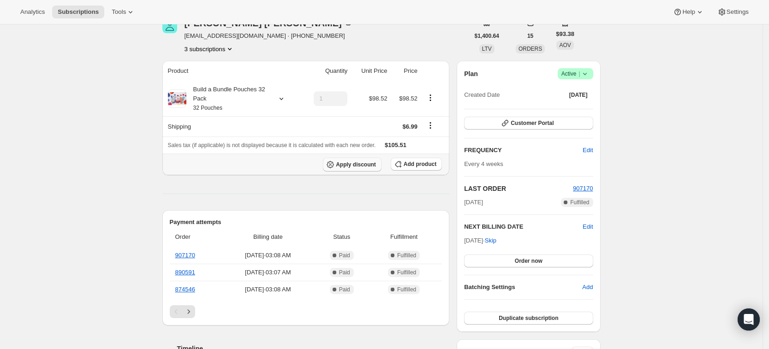
click at [353, 165] on span "Apply discount" at bounding box center [356, 164] width 40 height 7
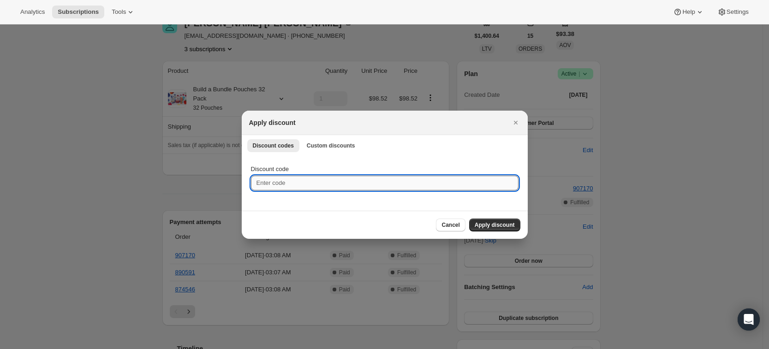
click at [310, 184] on input "Discount code" at bounding box center [384, 183] width 267 height 15
click at [322, 146] on span "Custom discounts" at bounding box center [331, 145] width 48 height 7
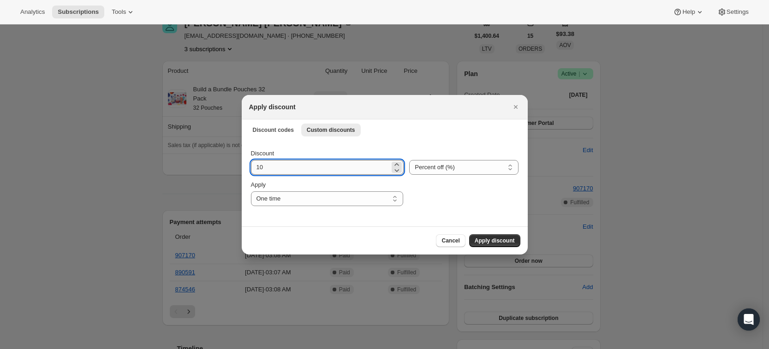
click at [301, 165] on input "10" at bounding box center [320, 167] width 139 height 15
type input "1"
type input "20"
click at [501, 240] on span "Apply discount" at bounding box center [494, 240] width 40 height 7
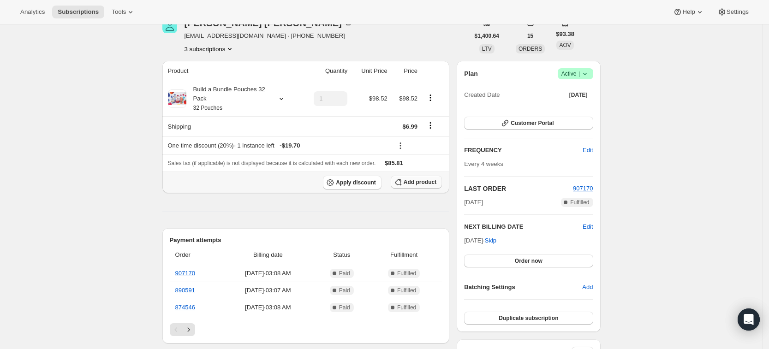
click at [431, 180] on span "Add product" at bounding box center [419, 181] width 33 height 7
click at [286, 101] on icon at bounding box center [281, 98] width 9 height 9
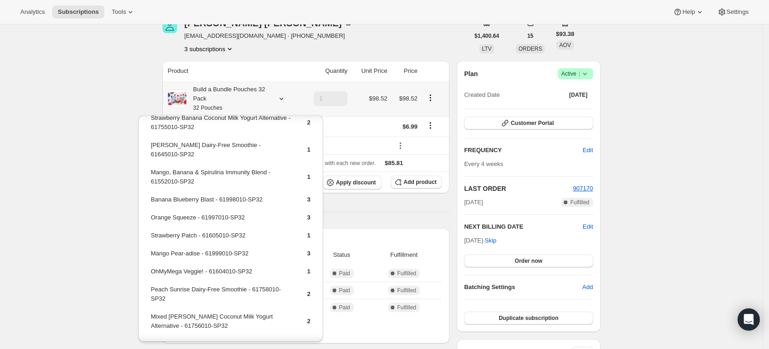
scroll to position [134, 0]
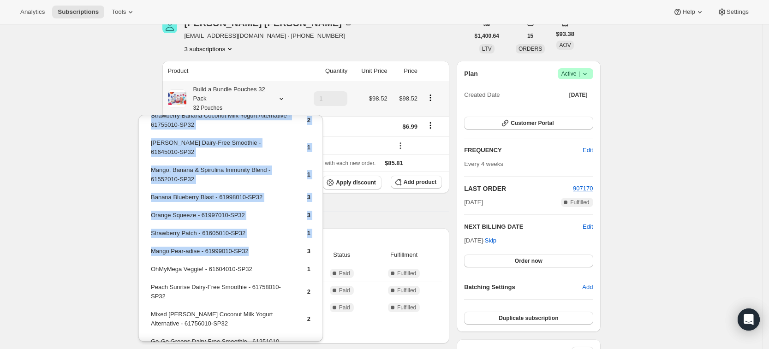
drag, startPoint x: 256, startPoint y: 232, endPoint x: 143, endPoint y: 234, distance: 113.4
click at [143, 234] on div "Pineapple, Banana & Dragon Fruit Immunity Blend - 61551010-SP32 1 Pear with Gin…" at bounding box center [230, 259] width 184 height 557
drag, startPoint x: 198, startPoint y: 236, endPoint x: 148, endPoint y: 239, distance: 49.9
click at [148, 239] on div "Pineapple, Banana & Dragon Fruit Immunity Blend - 61551010-SP32 1 Pear with Gin…" at bounding box center [230, 259] width 184 height 557
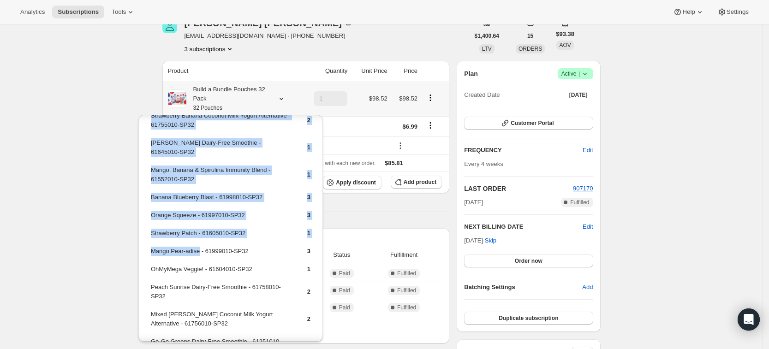
click at [148, 239] on div "Pineapple, Banana & Dragon Fruit Immunity Blend - 61551010-SP32 1 Pear with Gin…" at bounding box center [230, 259] width 184 height 557
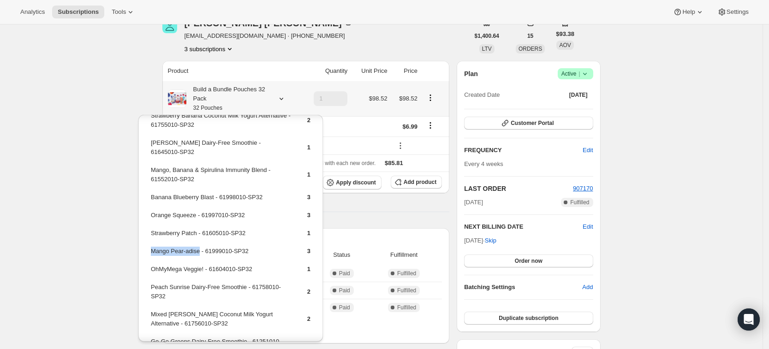
drag, startPoint x: 198, startPoint y: 236, endPoint x: 151, endPoint y: 231, distance: 46.8
click at [151, 246] on td "Mango Pear-adise - 61999010-SP32" at bounding box center [220, 254] width 141 height 17
copy td "Mango Pear-adise"
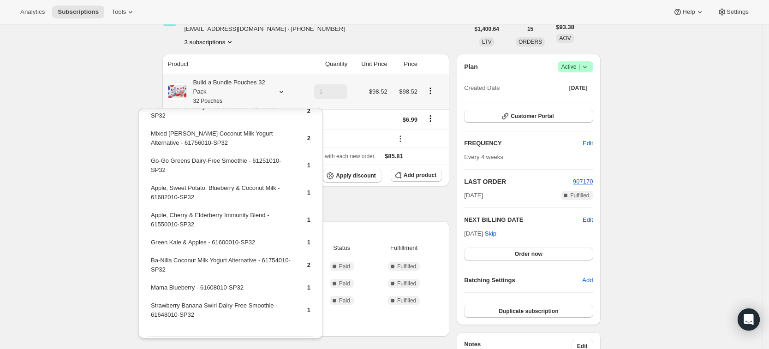
scroll to position [279, 0]
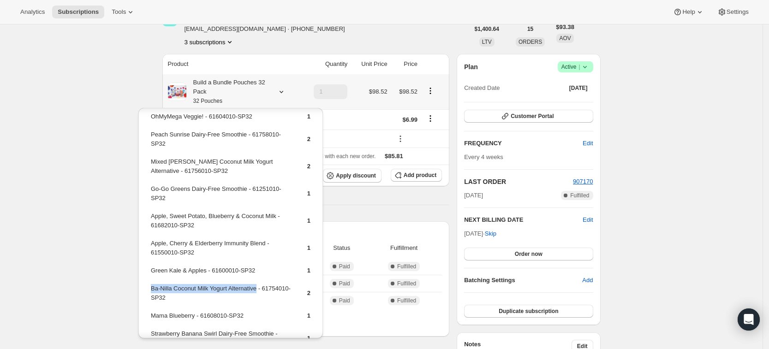
drag, startPoint x: 256, startPoint y: 271, endPoint x: 149, endPoint y: 267, distance: 107.1
click at [149, 267] on table "Pineapple, Banana & Dragon Fruit Immunity Blend - 61551010-SP32 1 Pear with Gin…" at bounding box center [230, 98] width 162 height 516
copy td "Ba-Nilla Coconut Milk Yogurt Alternative"
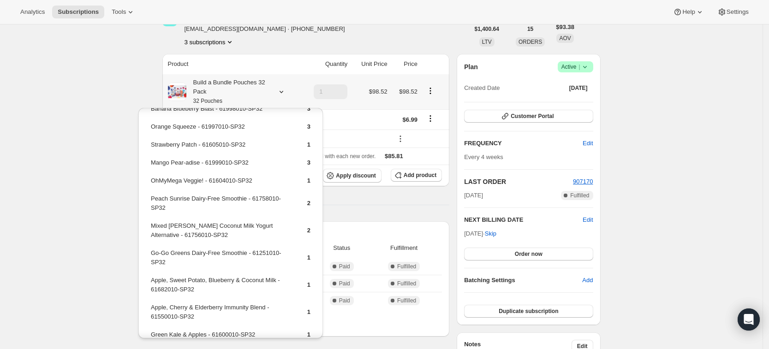
scroll to position [211, 0]
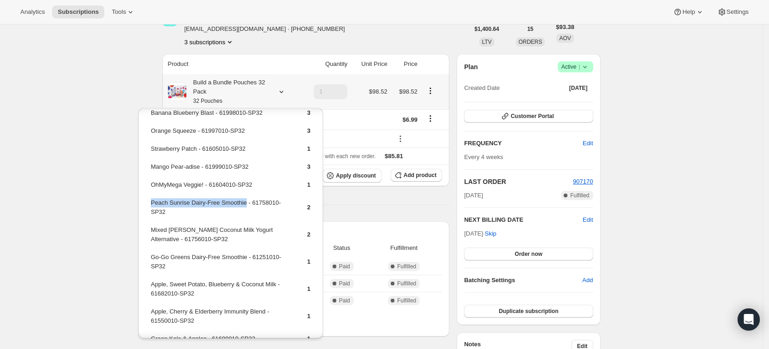
drag, startPoint x: 243, startPoint y: 184, endPoint x: 150, endPoint y: 184, distance: 93.6
click at [150, 184] on table "Pineapple, Banana & Dragon Fruit Immunity Blend - 61551010-SP32 1 Pear with Gin…" at bounding box center [230, 166] width 162 height 516
copy td "Peach Sunrise Dairy-Free Smoothie"
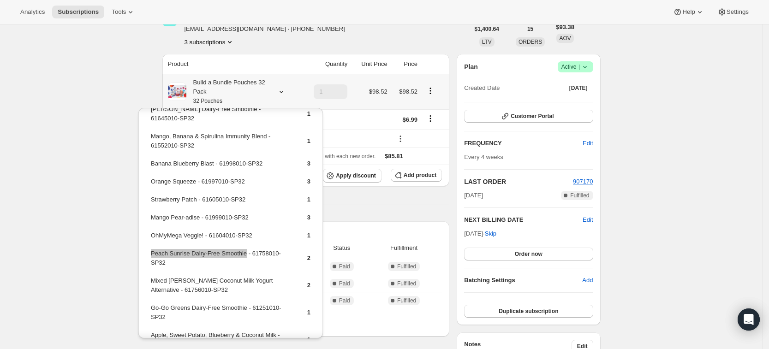
scroll to position [158, 0]
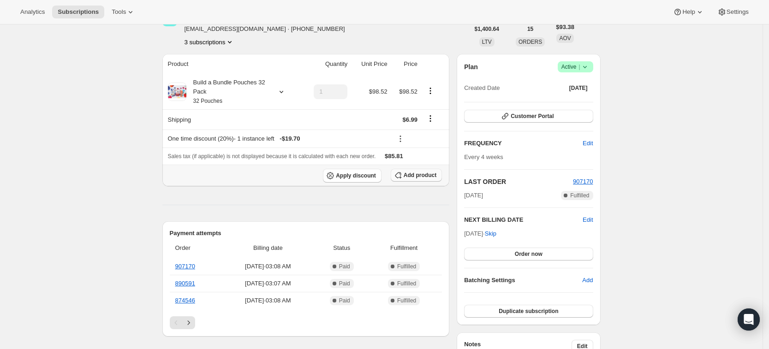
click at [421, 174] on span "Add product" at bounding box center [419, 175] width 33 height 7
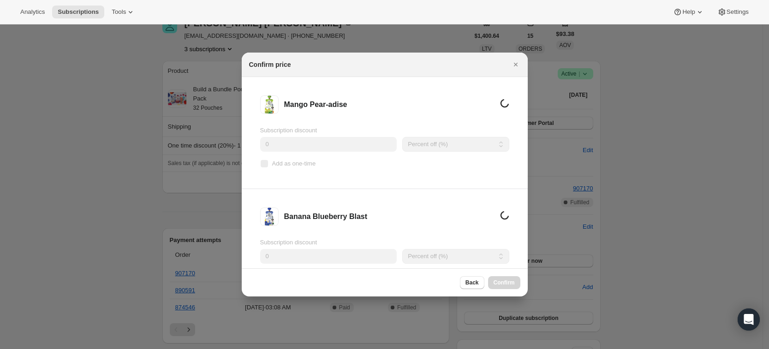
scroll to position [0, 0]
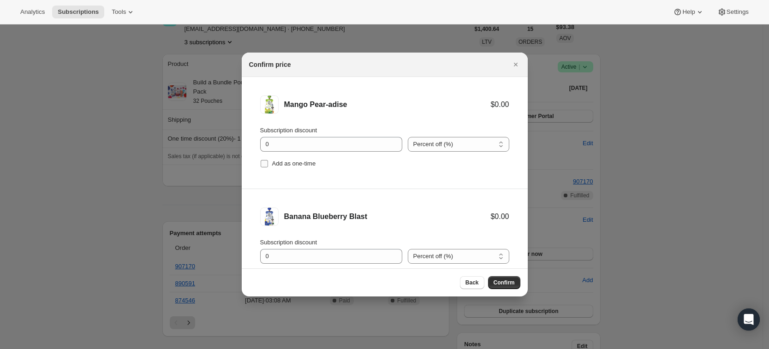
click at [277, 164] on span "Add as one-time" at bounding box center [294, 163] width 44 height 7
click at [268, 164] on input "Add as one-time" at bounding box center [264, 163] width 7 height 7
checkbox input "true"
click at [297, 162] on span "Add as one-time" at bounding box center [294, 165] width 44 height 7
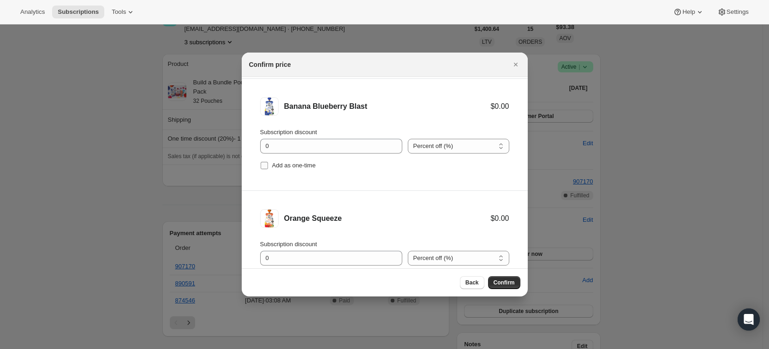
click at [268, 162] on input "Add as one-time" at bounding box center [264, 165] width 7 height 7
checkbox input "true"
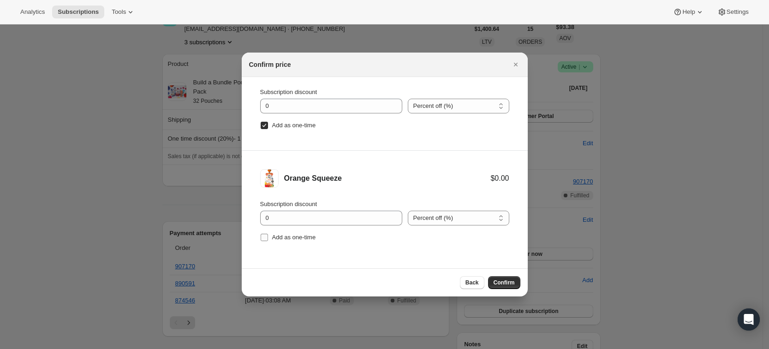
click at [293, 237] on span "Add as one-time" at bounding box center [294, 237] width 44 height 7
click at [268, 237] on input "Add as one-time" at bounding box center [264, 237] width 7 height 7
checkbox input "true"
click at [508, 279] on span "Confirm" at bounding box center [503, 282] width 21 height 7
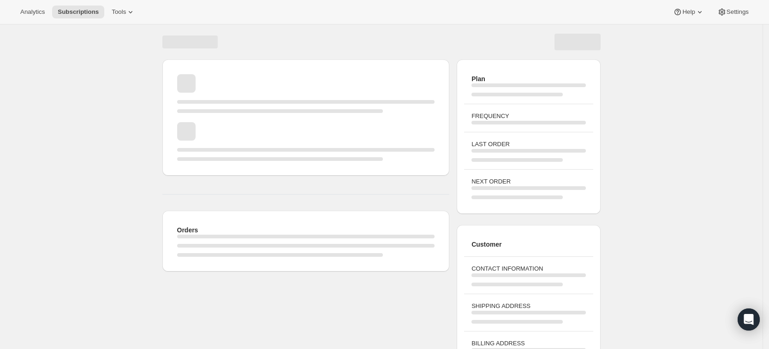
scroll to position [55, 0]
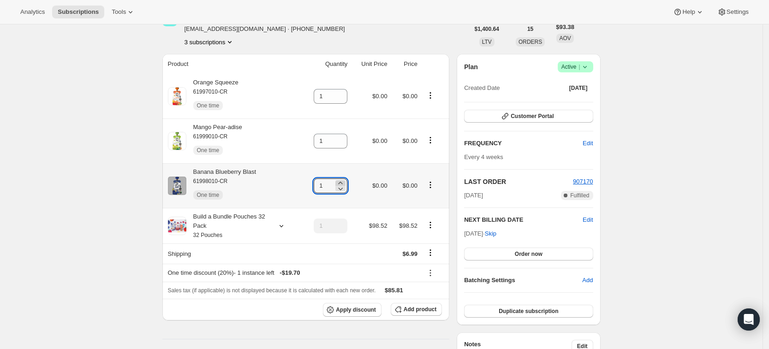
click at [345, 183] on icon at bounding box center [340, 182] width 9 height 9
type input "3"
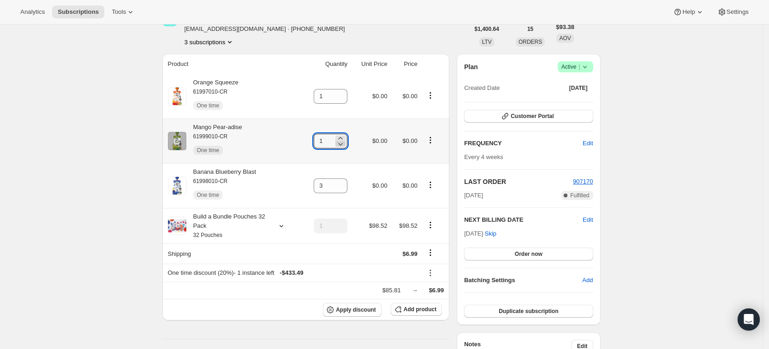
click at [345, 139] on icon at bounding box center [340, 143] width 9 height 9
click at [343, 138] on icon at bounding box center [340, 138] width 4 height 2
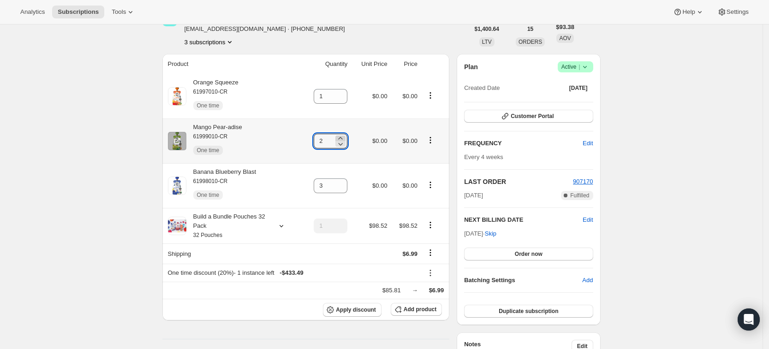
click at [343, 138] on icon at bounding box center [340, 138] width 4 height 2
type input "3"
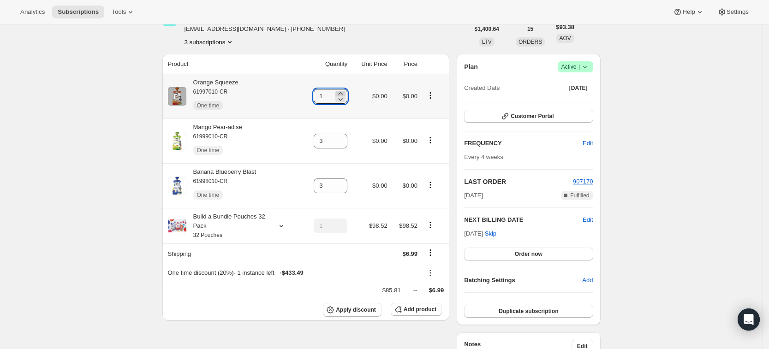
click at [343, 93] on icon at bounding box center [340, 93] width 4 height 2
click at [345, 96] on icon at bounding box center [340, 99] width 9 height 9
type input "3"
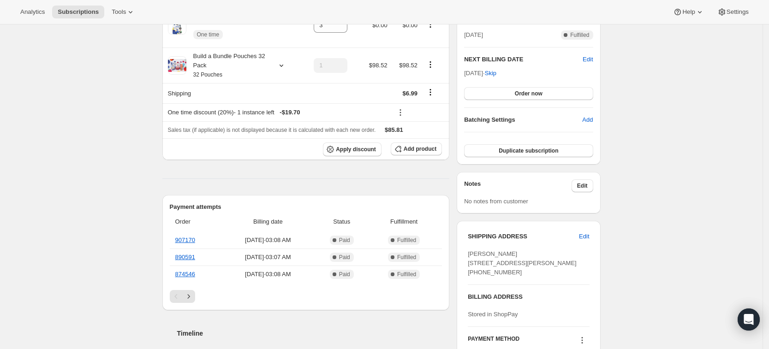
scroll to position [0, 0]
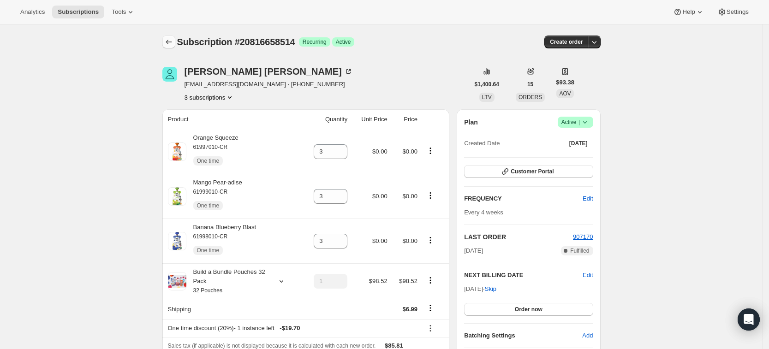
click at [168, 39] on icon "Subscriptions" at bounding box center [168, 41] width 9 height 9
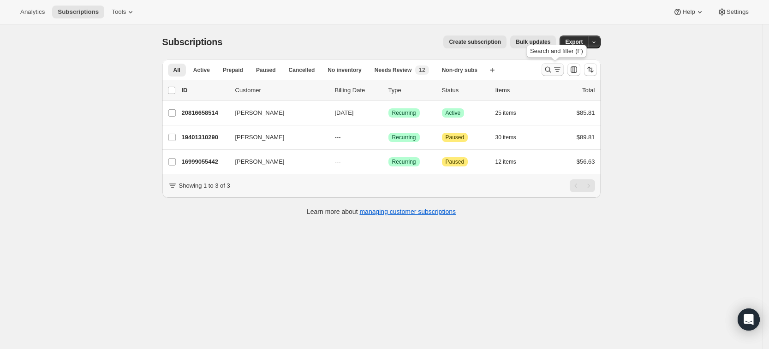
click at [548, 72] on icon "Search and filter results" at bounding box center [547, 69] width 9 height 9
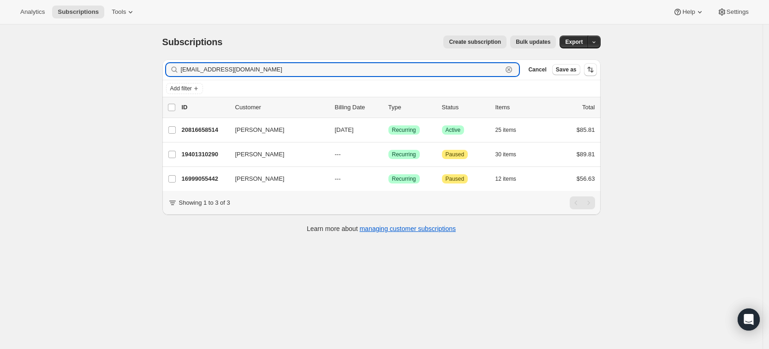
click at [513, 69] on icon "button" at bounding box center [508, 69] width 9 height 9
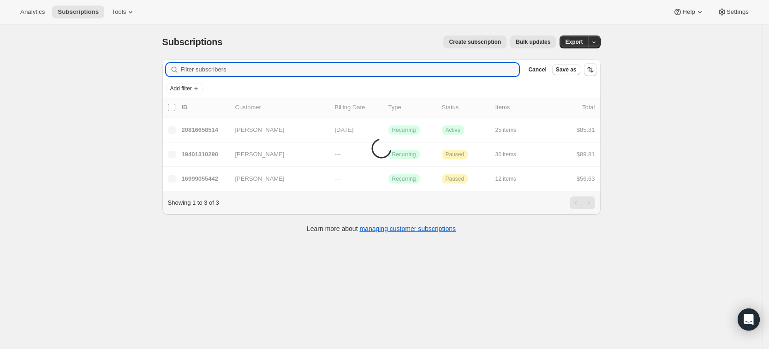
paste input "[PERSON_NAME][EMAIL_ADDRESS][PERSON_NAME][DOMAIN_NAME]"
type input "[PERSON_NAME][EMAIL_ADDRESS][PERSON_NAME][DOMAIN_NAME]"
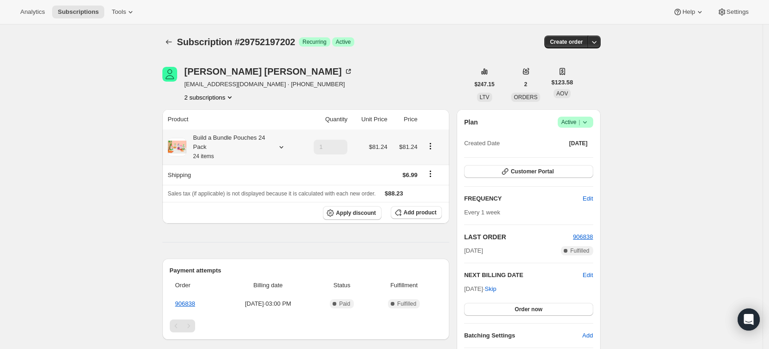
scroll to position [65, 0]
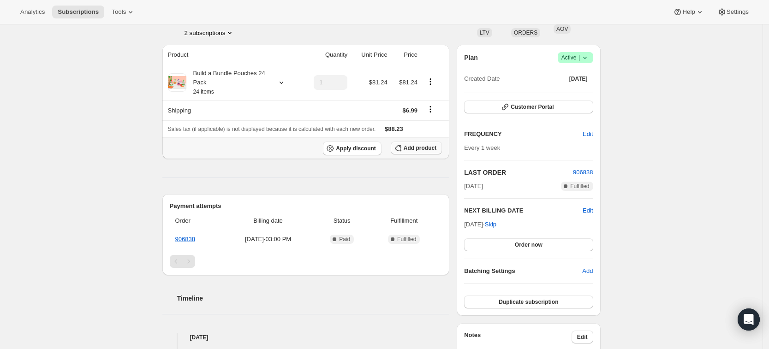
click at [412, 146] on span "Add product" at bounding box center [419, 147] width 33 height 7
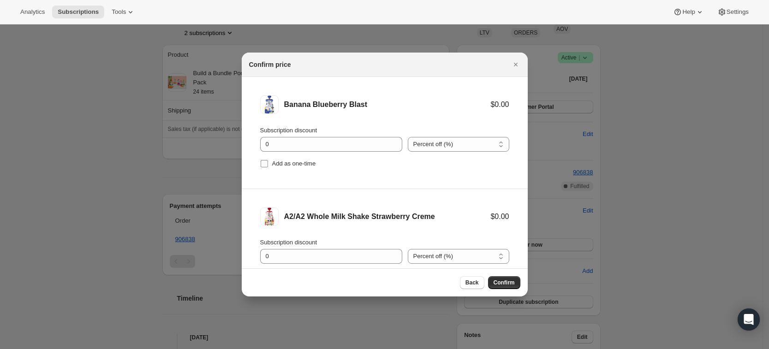
click at [299, 166] on span "Add as one-time" at bounding box center [294, 163] width 44 height 7
click at [268, 166] on input "Add as one-time" at bounding box center [264, 163] width 7 height 7
checkbox input "true"
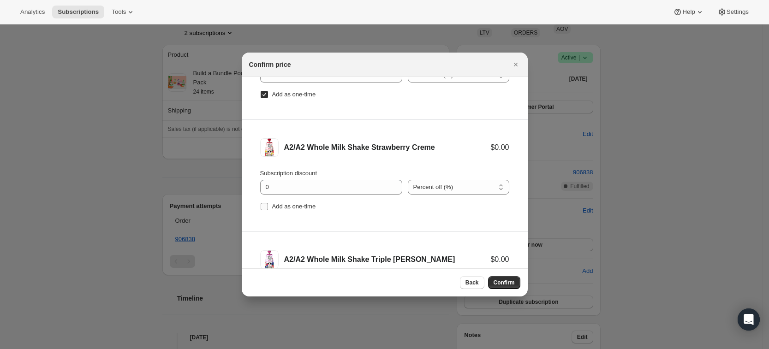
click at [308, 207] on span "Add as one-time" at bounding box center [294, 206] width 44 height 7
click at [268, 207] on input "Add as one-time" at bounding box center [264, 206] width 7 height 7
checkbox input "true"
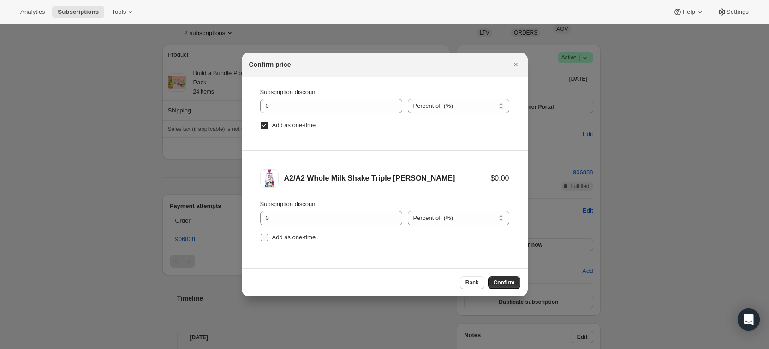
click at [293, 239] on span "Add as one-time" at bounding box center [294, 237] width 44 height 7
click at [268, 239] on input "Add as one-time" at bounding box center [264, 237] width 7 height 7
checkbox input "true"
click at [503, 284] on span "Confirm" at bounding box center [503, 282] width 21 height 7
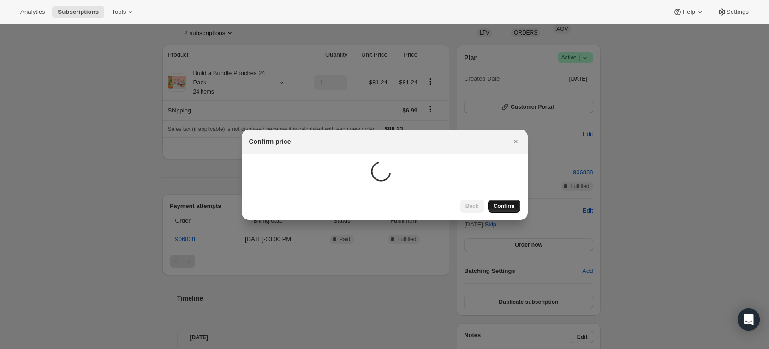
scroll to position [65, 0]
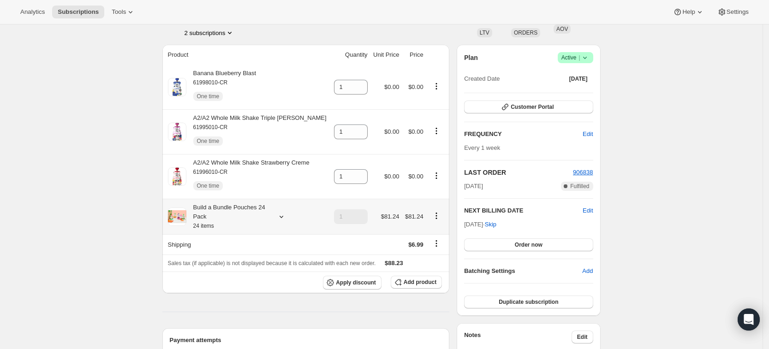
click at [281, 216] on icon at bounding box center [281, 216] width 9 height 9
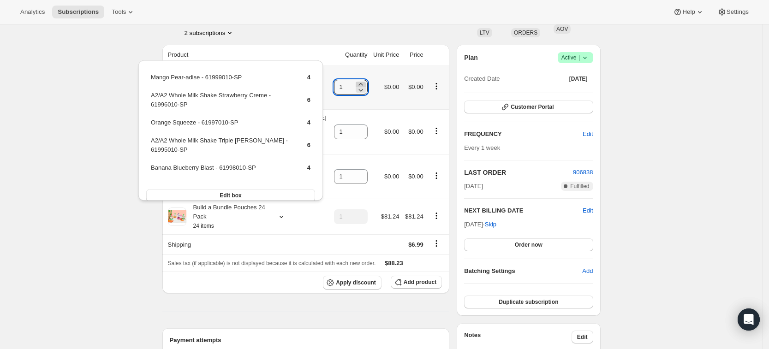
click at [358, 83] on icon at bounding box center [360, 84] width 9 height 9
type input "3"
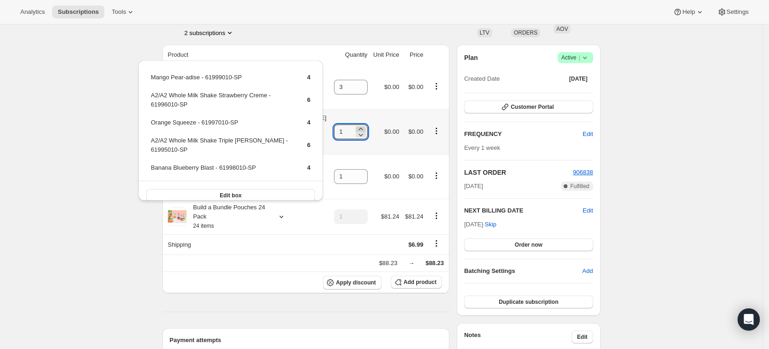
click at [358, 125] on icon at bounding box center [360, 128] width 9 height 9
type input "3"
click at [361, 174] on icon at bounding box center [360, 173] width 4 height 2
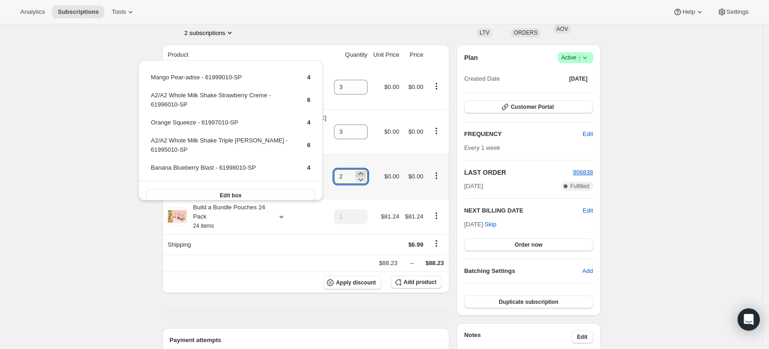
type input "3"
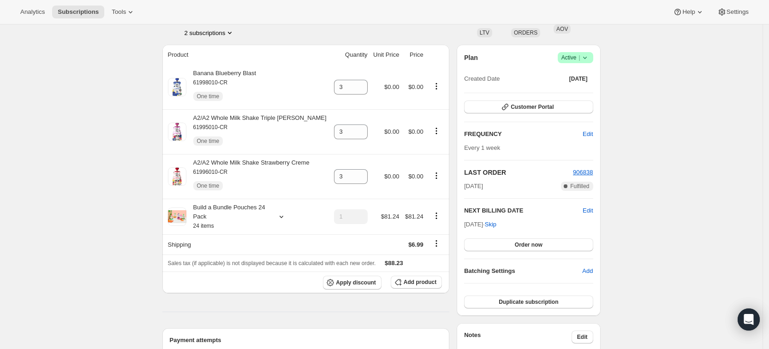
scroll to position [0, 0]
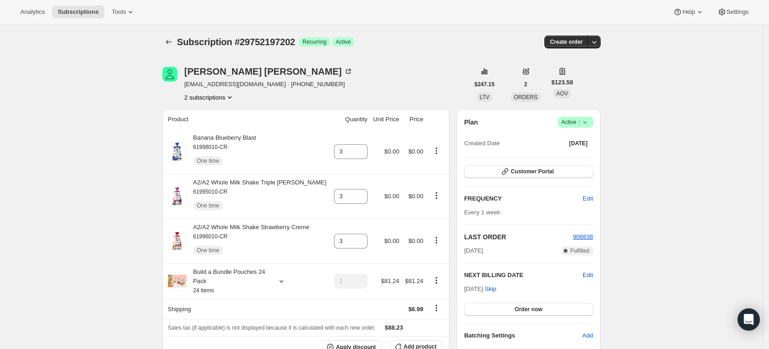
click at [167, 41] on icon "Subscriptions" at bounding box center [168, 41] width 9 height 9
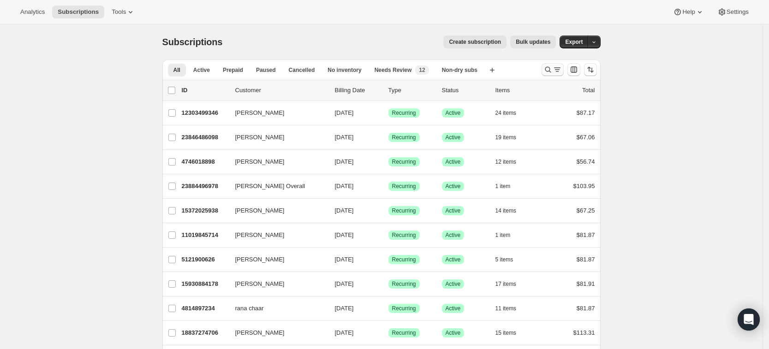
click at [551, 71] on icon "Search and filter results" at bounding box center [548, 70] width 6 height 6
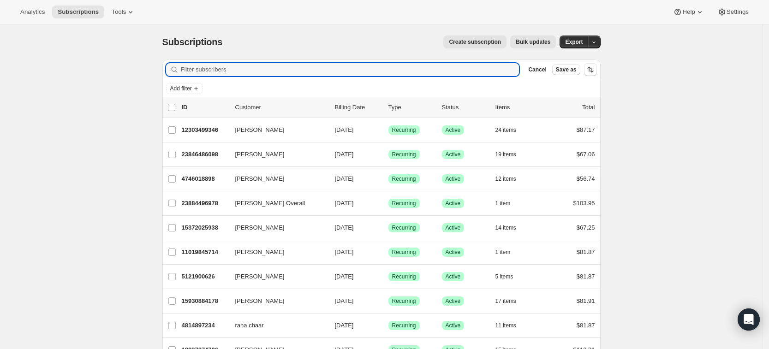
paste input "nolaspagnola@gmail.com"
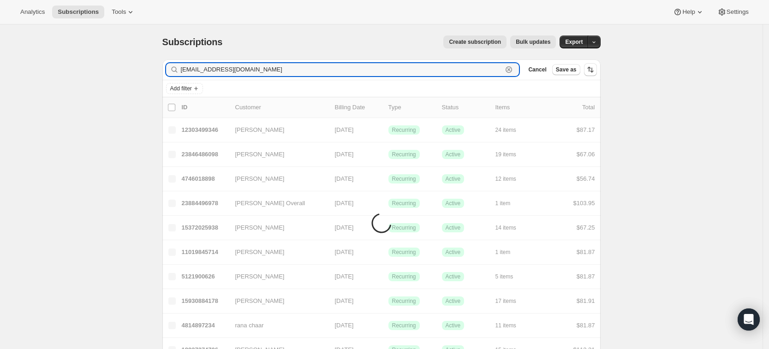
type input "nolaspagnola@gmail.com"
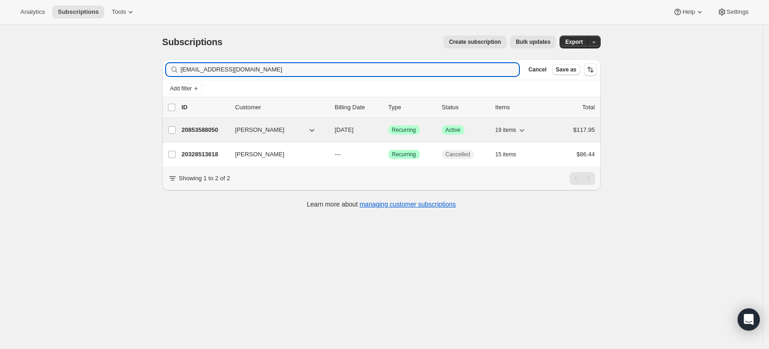
click at [203, 124] on div "20853588050 Lindsey Fournaris 10/23/2025 Success Recurring Success Active 19 it…" at bounding box center [388, 130] width 413 height 13
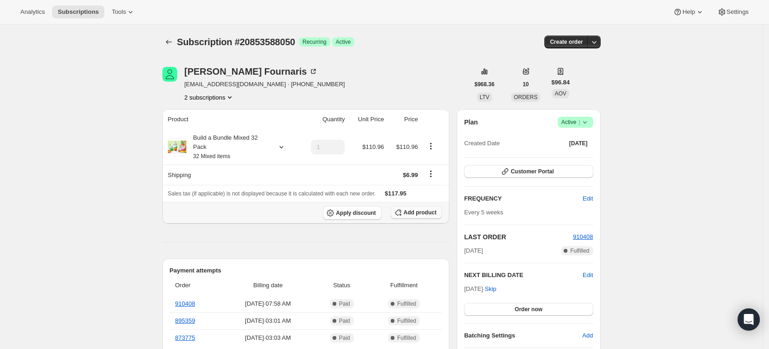
click at [411, 213] on span "Add product" at bounding box center [419, 212] width 33 height 7
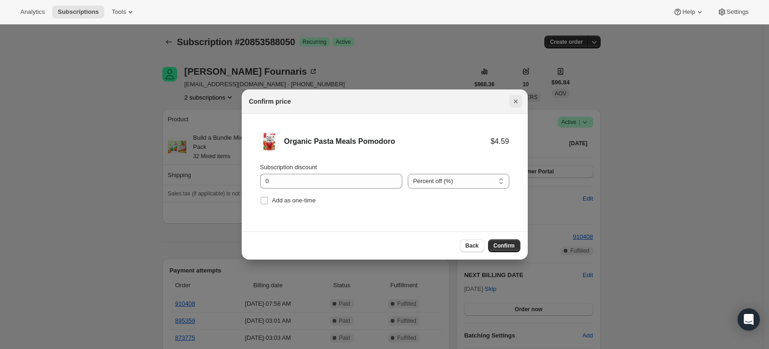
click at [511, 103] on icon "Close" at bounding box center [515, 101] width 9 height 9
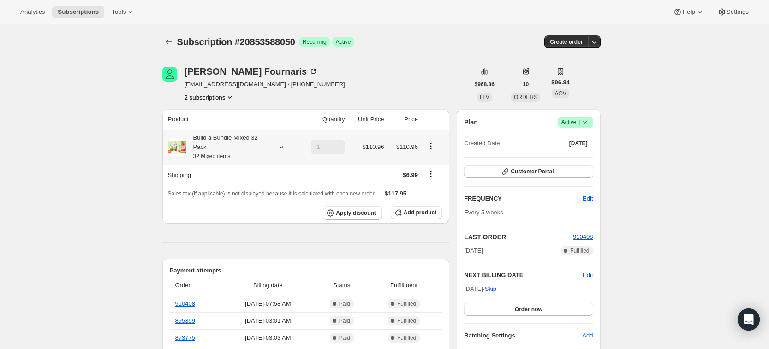
click at [217, 146] on div "Build a Bundle Mixed 32 Pack 32 Mixed items" at bounding box center [227, 147] width 83 height 28
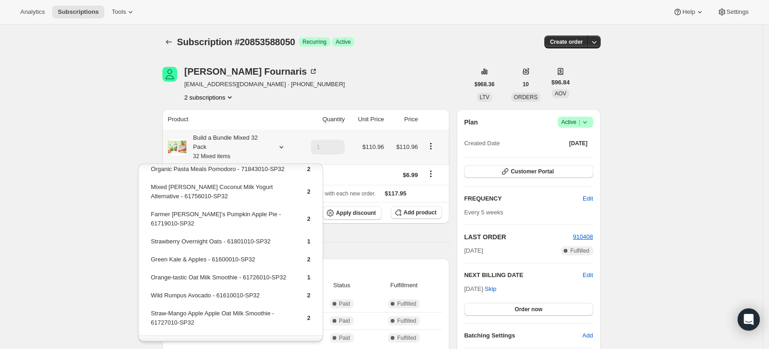
scroll to position [269, 0]
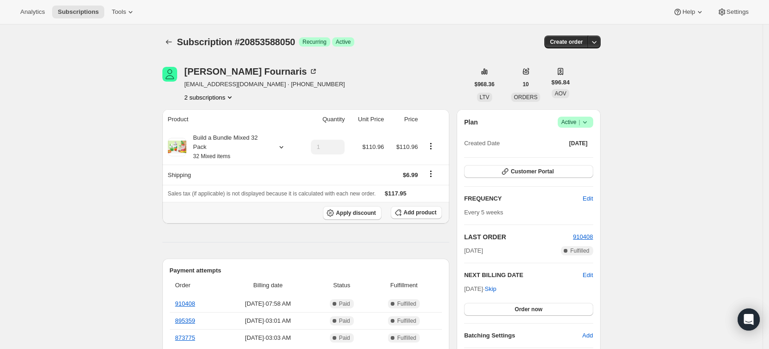
scroll to position [0, 0]
click at [268, 144] on div "Build a Bundle Mixed 32 Pack 32 Mixed items" at bounding box center [227, 147] width 83 height 28
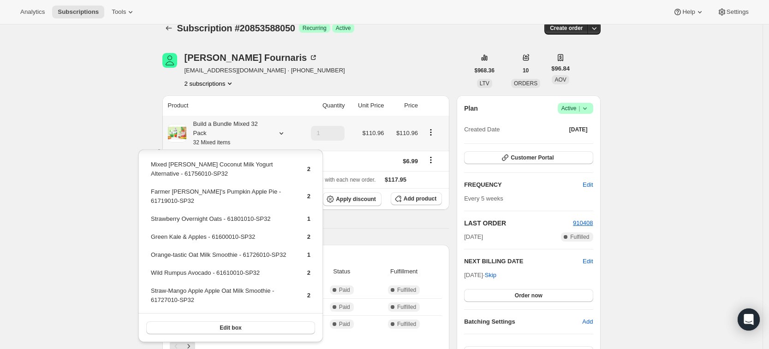
scroll to position [14, 0]
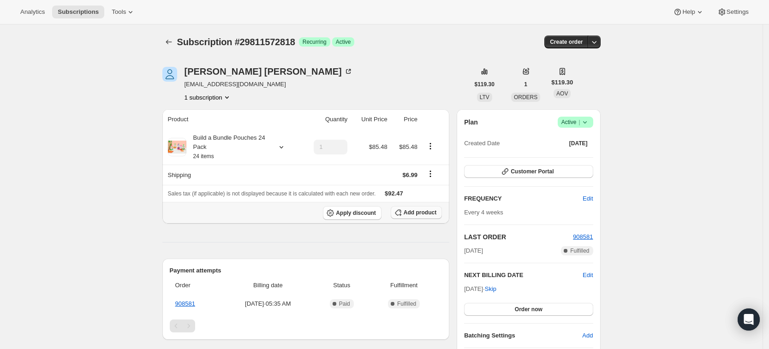
click at [421, 217] on button "Add product" at bounding box center [416, 212] width 51 height 13
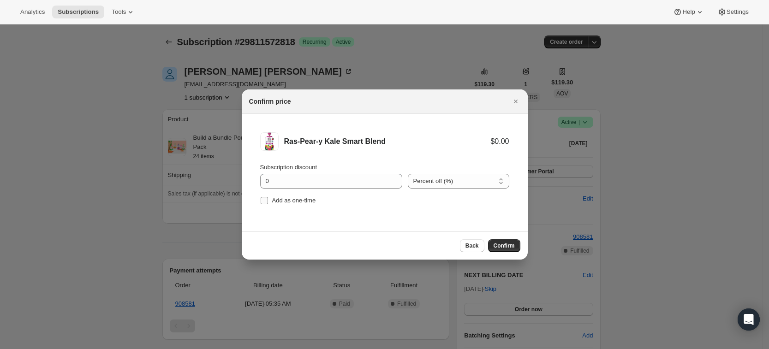
click at [292, 202] on span "Add as one-time" at bounding box center [294, 200] width 44 height 7
click at [268, 202] on input "Add as one-time" at bounding box center [264, 200] width 7 height 7
checkbox input "true"
click at [509, 247] on span "Confirm" at bounding box center [503, 245] width 21 height 7
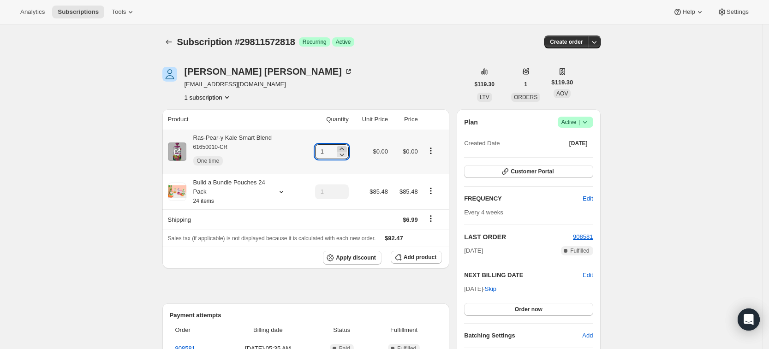
click at [346, 148] on icon at bounding box center [341, 148] width 9 height 9
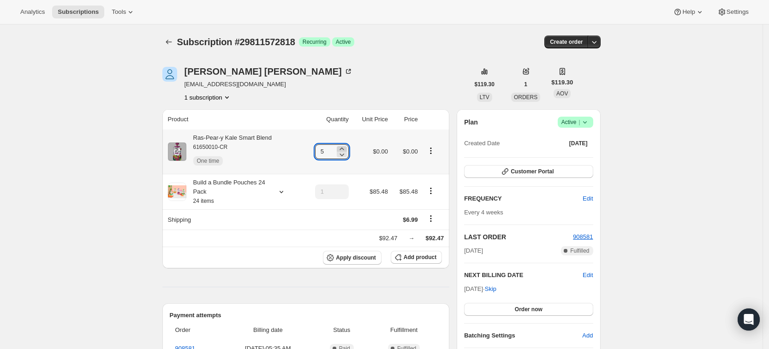
type input "6"
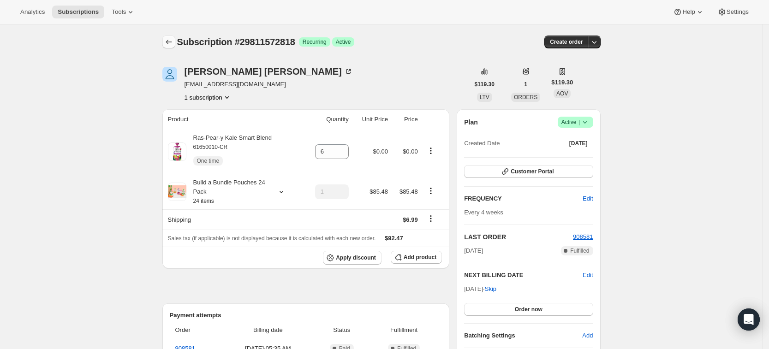
click at [170, 36] on button "Subscriptions" at bounding box center [168, 42] width 13 height 13
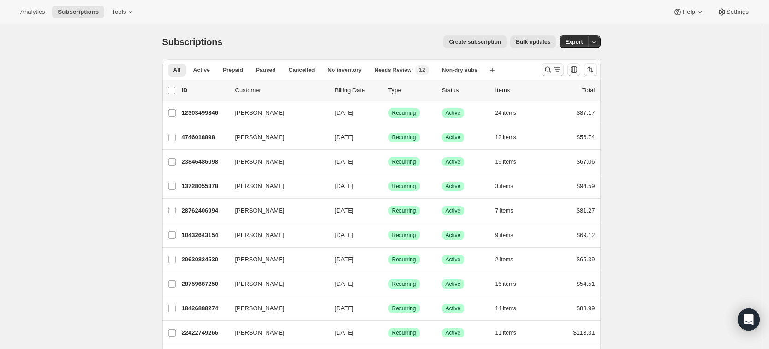
click at [549, 72] on icon "Search and filter results" at bounding box center [547, 69] width 9 height 9
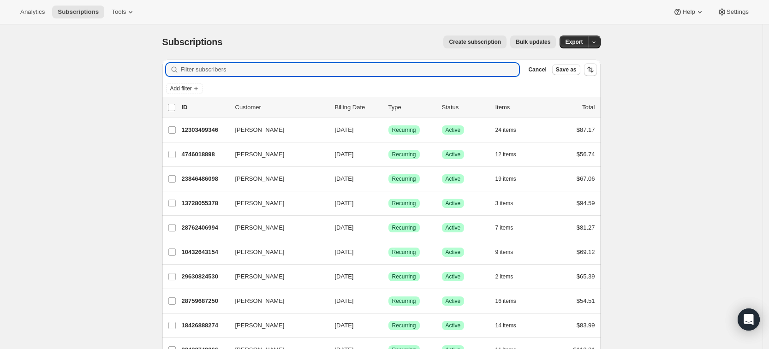
paste input "saracita14@gmail.com"
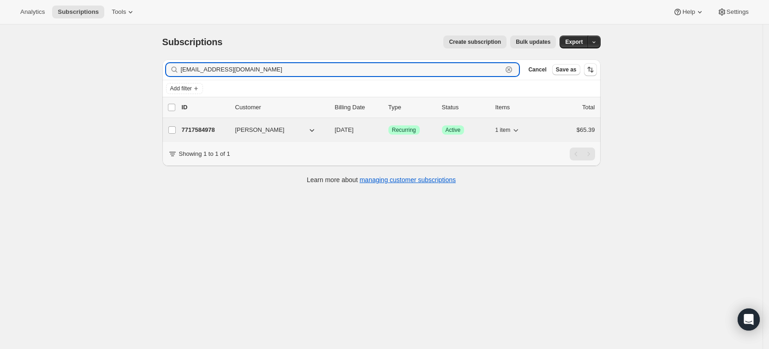
type input "saracita14@gmail.com"
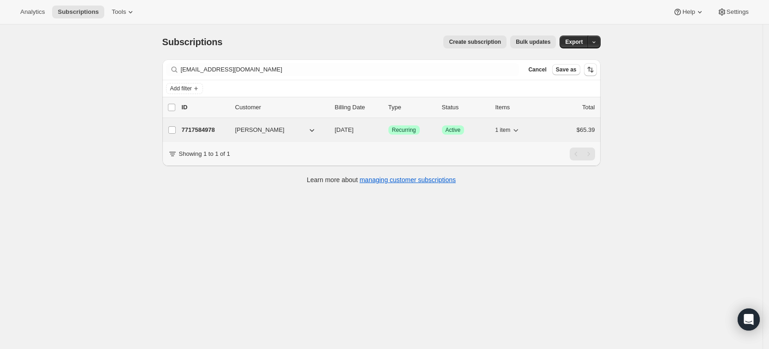
drag, startPoint x: 205, startPoint y: 130, endPoint x: 199, endPoint y: 127, distance: 6.8
click at [199, 127] on p "7717584978" at bounding box center [205, 129] width 46 height 9
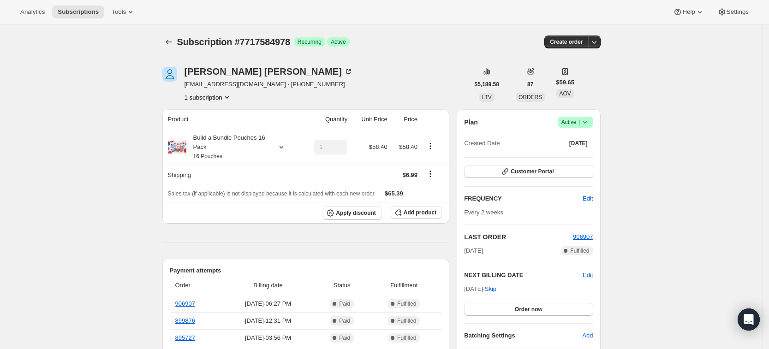
scroll to position [24, 0]
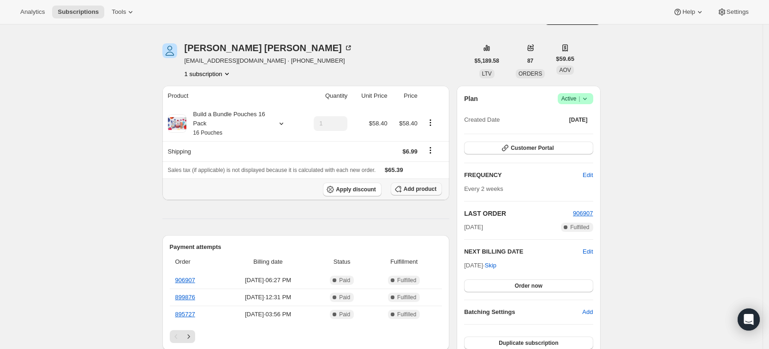
click at [421, 192] on span "Add product" at bounding box center [419, 188] width 33 height 7
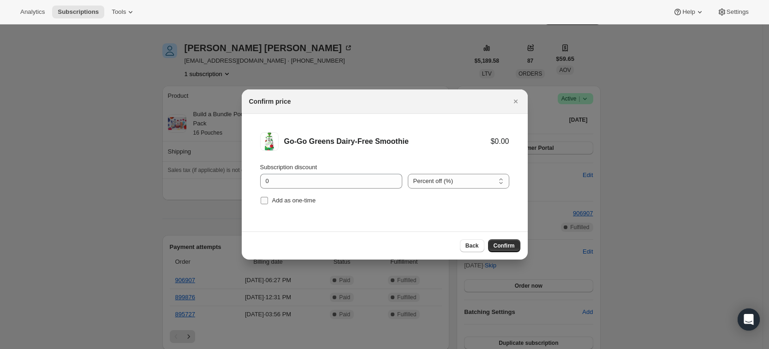
click at [277, 200] on span "Add as one-time" at bounding box center [294, 200] width 44 height 7
click at [268, 200] on input "Add as one-time" at bounding box center [264, 200] width 7 height 7
checkbox input "true"
click at [503, 242] on span "Confirm" at bounding box center [503, 245] width 21 height 7
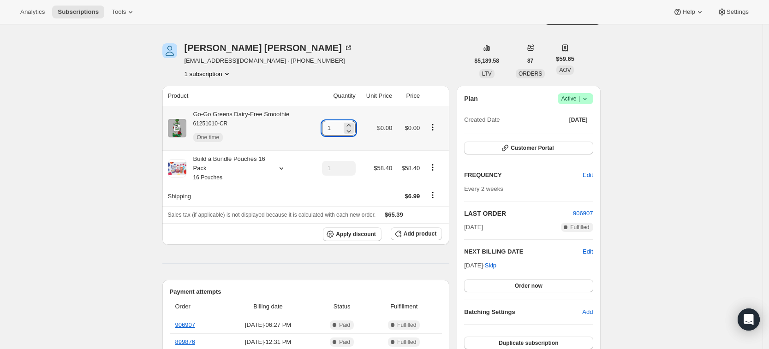
click at [342, 129] on input "1" at bounding box center [332, 128] width 20 height 15
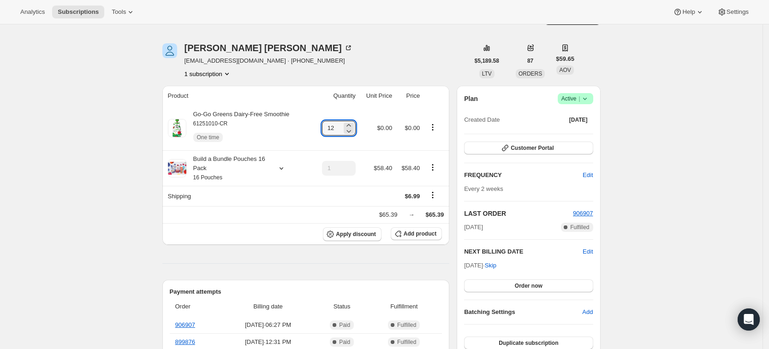
type input "12"
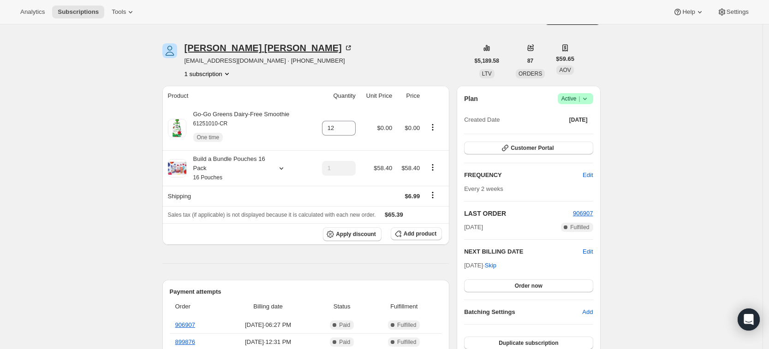
scroll to position [0, 0]
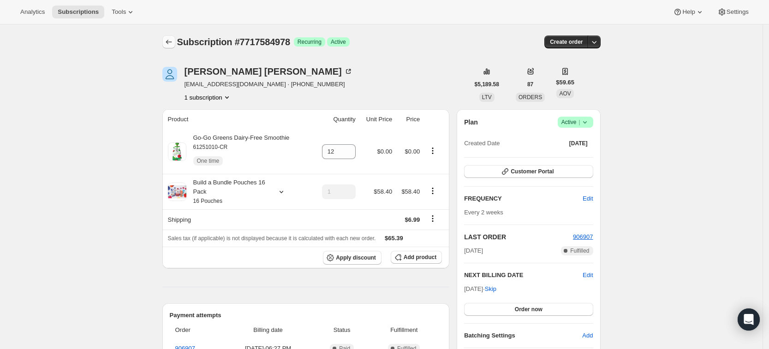
click at [166, 43] on button "Subscriptions" at bounding box center [168, 42] width 13 height 13
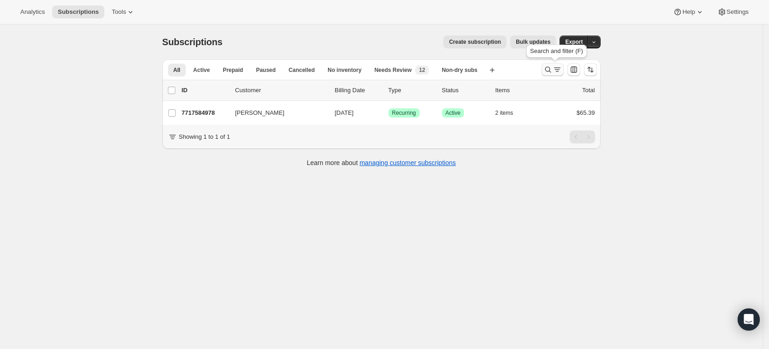
click at [549, 71] on icon "Search and filter results" at bounding box center [547, 69] width 9 height 9
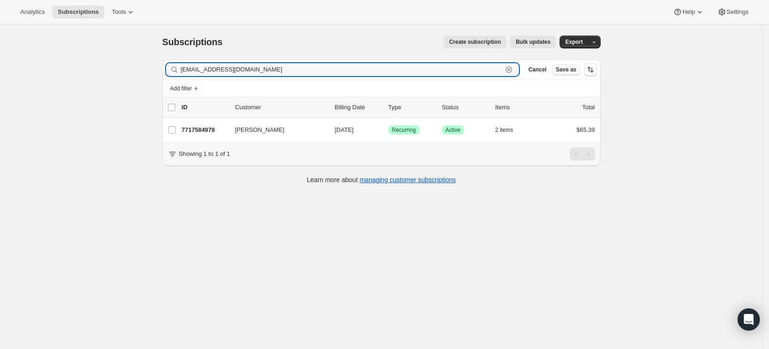
click at [513, 66] on icon "button" at bounding box center [508, 69] width 9 height 9
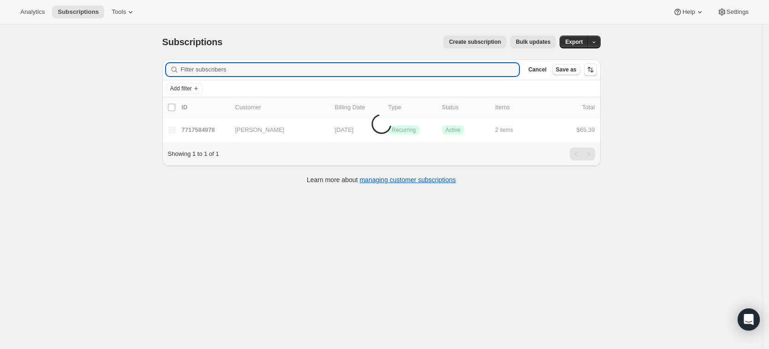
paste input "alibellotti@gmail.com"
type input "alibellotti@gmail.com"
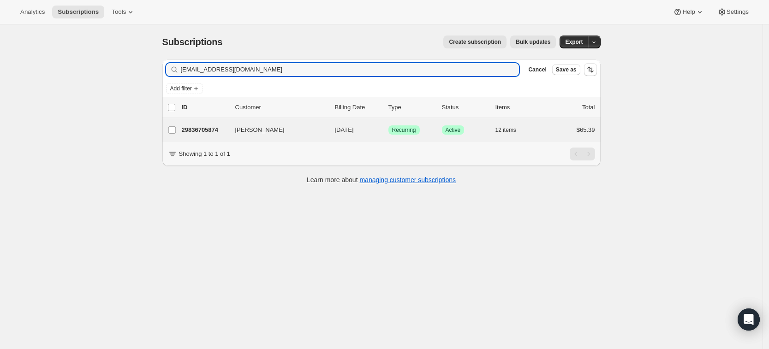
click at [205, 137] on div "Allison Bellotti 29836705874 Allison Bellotti 10/21/2025 Success Recurring Succ…" at bounding box center [381, 130] width 438 height 24
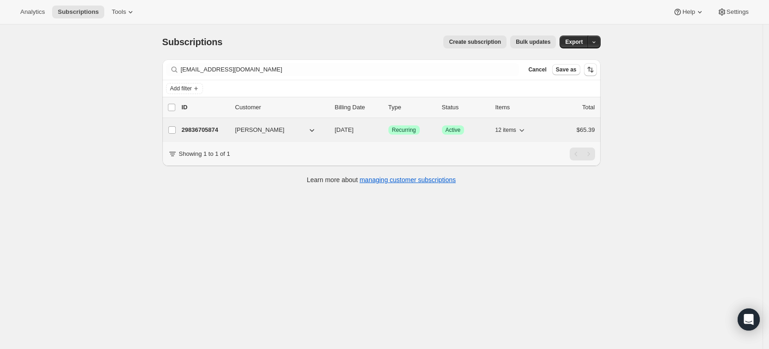
click at [205, 128] on p "29836705874" at bounding box center [205, 129] width 46 height 9
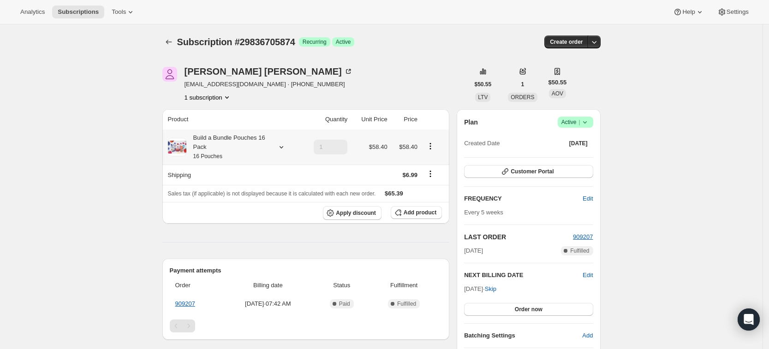
click at [286, 142] on icon at bounding box center [281, 146] width 9 height 9
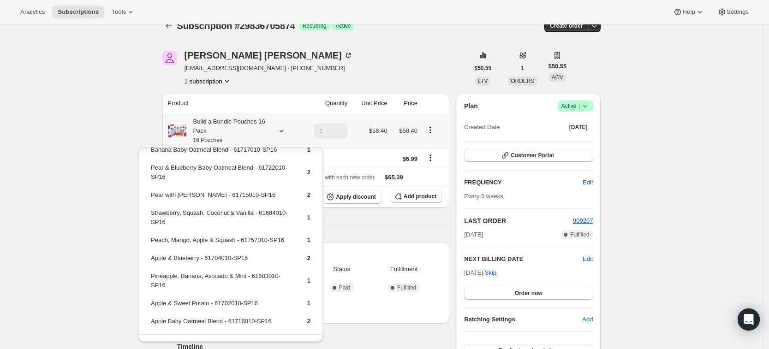
scroll to position [108, 0]
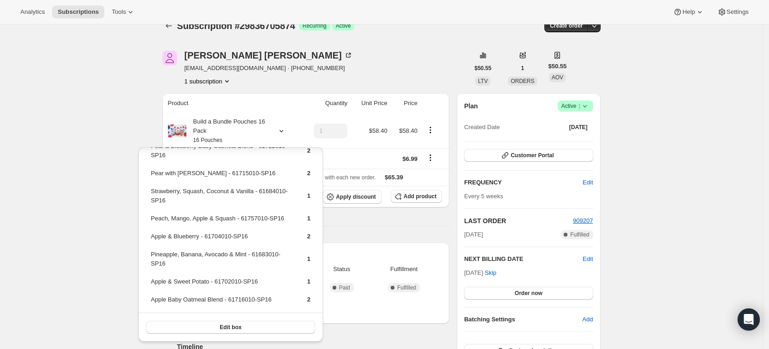
click at [354, 232] on div "Product Quantity Unit Price Price Build a Bundle Pouches 16 Pack 16 Pouches 1 $…" at bounding box center [305, 279] width 287 height 373
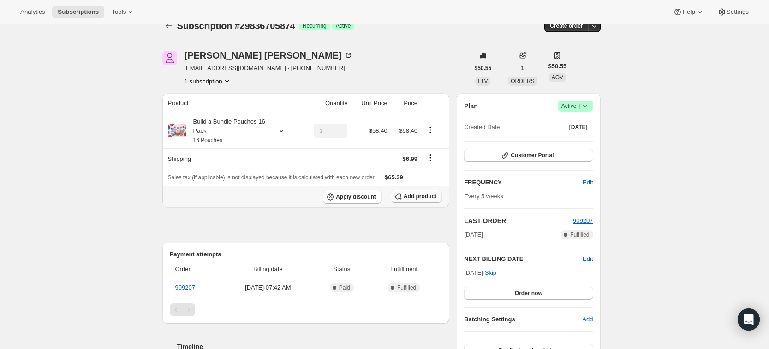
click at [426, 198] on span "Add product" at bounding box center [419, 196] width 33 height 7
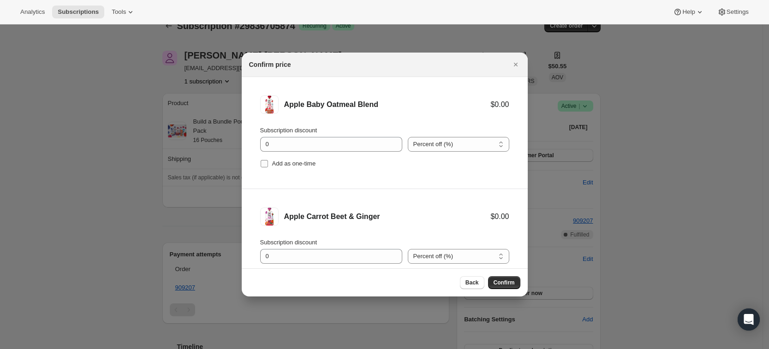
click at [302, 163] on span "Add as one-time" at bounding box center [294, 163] width 44 height 7
click at [268, 163] on input "Add as one-time" at bounding box center [264, 163] width 7 height 7
checkbox input "true"
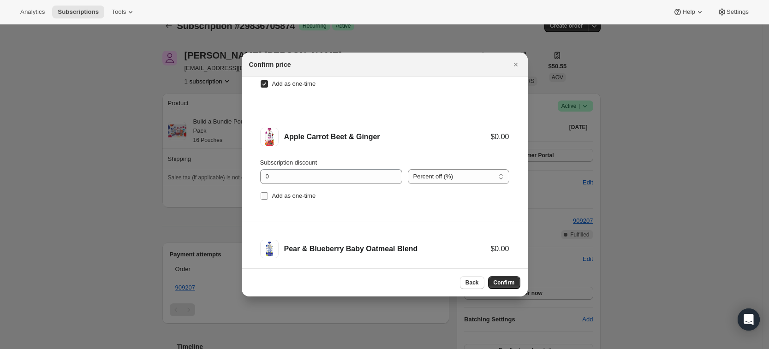
click at [304, 194] on span "Add as one-time" at bounding box center [294, 195] width 44 height 7
click at [268, 194] on input "Add as one-time" at bounding box center [264, 195] width 7 height 7
checkbox input "true"
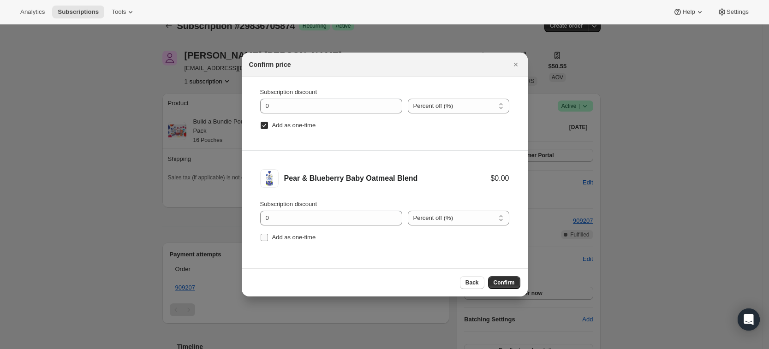
click at [296, 237] on span "Add as one-time" at bounding box center [294, 237] width 44 height 7
click at [268, 237] on input "Add as one-time" at bounding box center [264, 237] width 7 height 7
checkbox input "true"
click at [508, 285] on span "Confirm" at bounding box center [503, 282] width 21 height 7
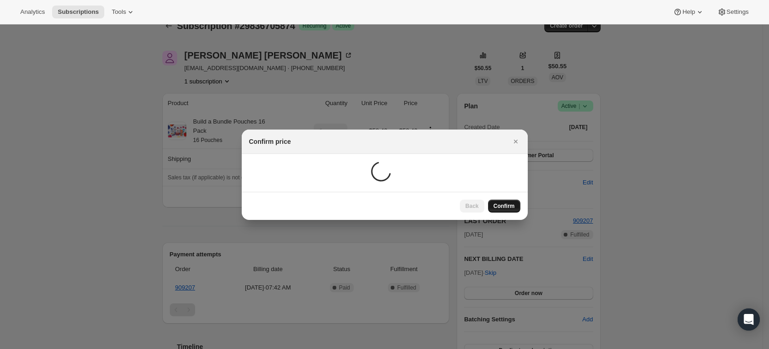
scroll to position [16, 0]
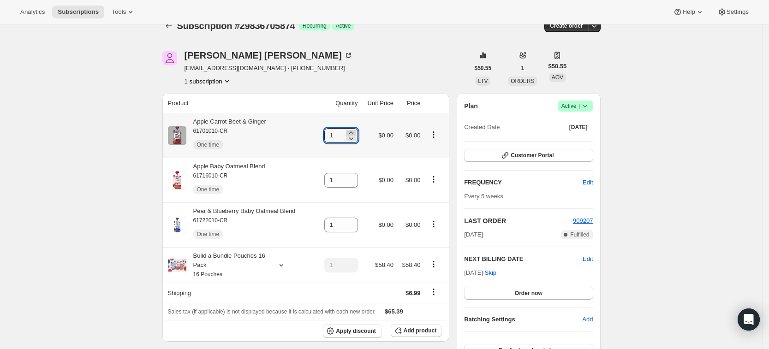
click at [355, 131] on icon at bounding box center [350, 132] width 9 height 9
type input "3"
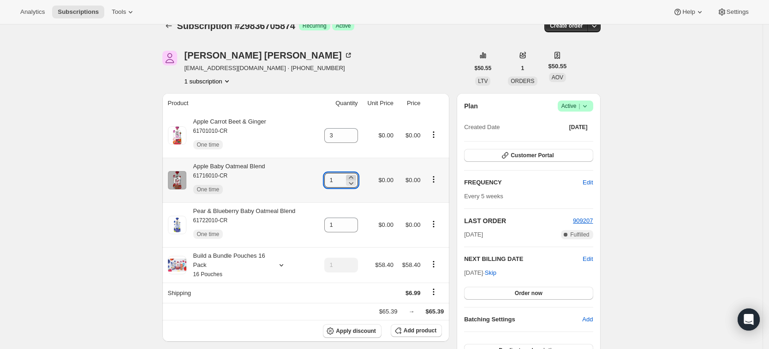
click at [355, 176] on icon at bounding box center [350, 177] width 9 height 9
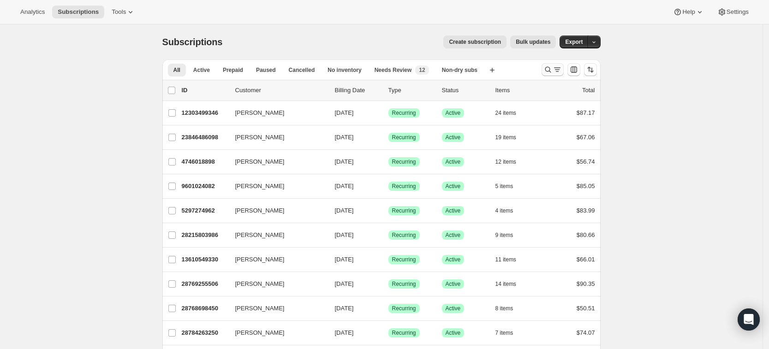
click at [550, 72] on icon "Search and filter results" at bounding box center [547, 69] width 9 height 9
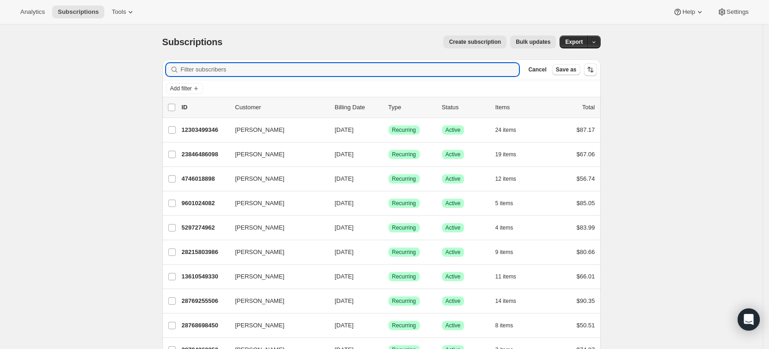
paste input "[EMAIL_ADDRESS][DOMAIN_NAME]"
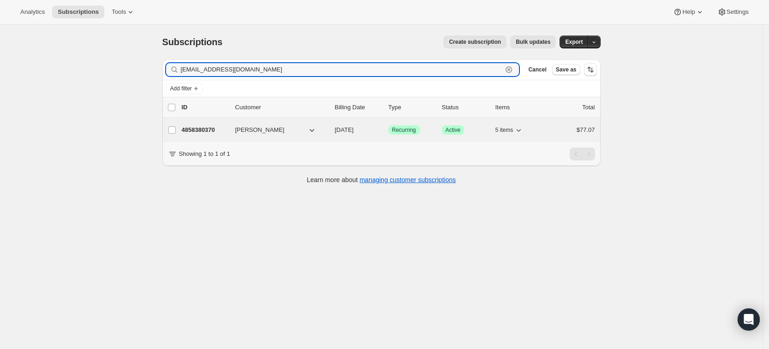
type input "[EMAIL_ADDRESS][DOMAIN_NAME]"
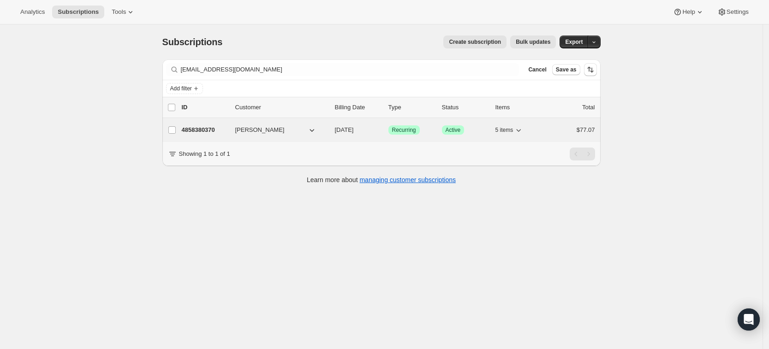
click at [187, 126] on p "4858380370" at bounding box center [205, 129] width 46 height 9
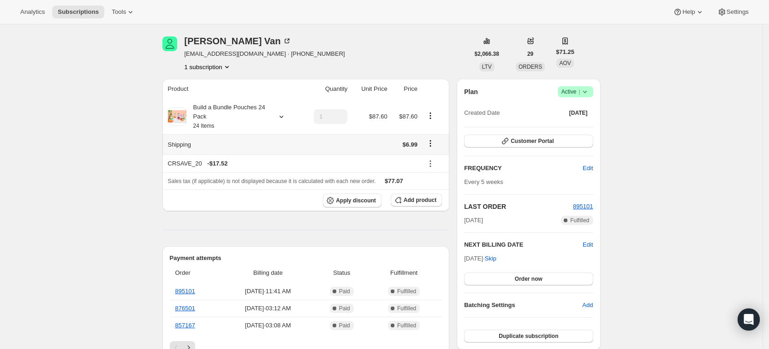
scroll to position [32, 0]
click at [281, 117] on icon at bounding box center [281, 115] width 9 height 9
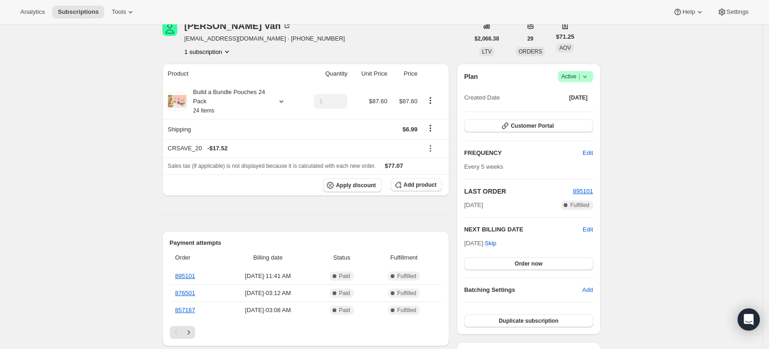
scroll to position [0, 0]
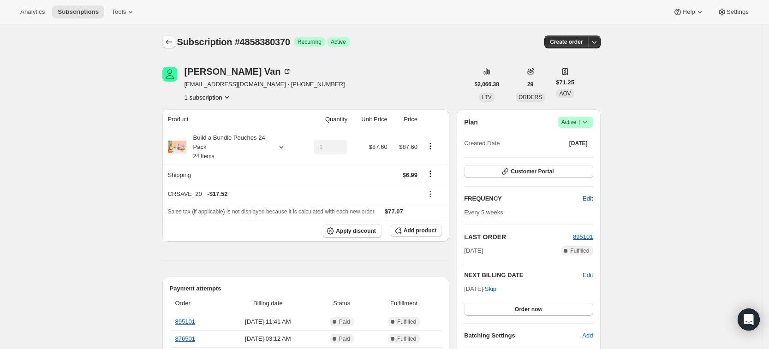
click at [172, 44] on icon "Subscriptions" at bounding box center [168, 41] width 9 height 9
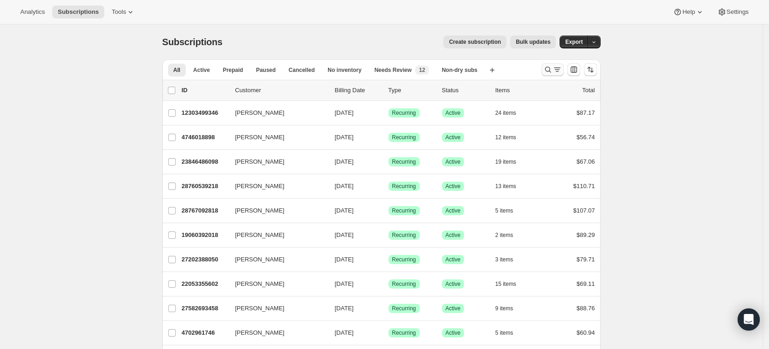
click at [552, 68] on icon "Search and filter results" at bounding box center [547, 69] width 9 height 9
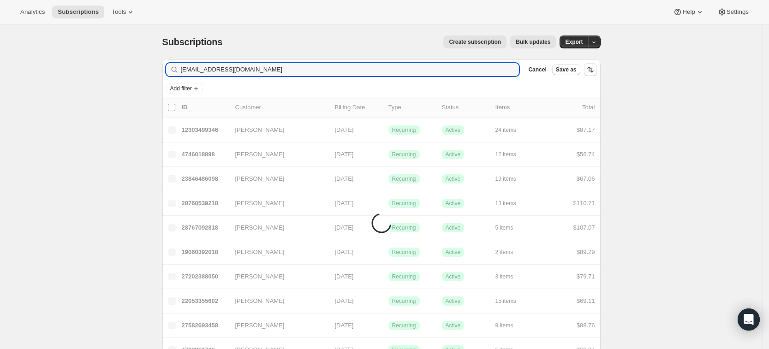
type input "[EMAIL_ADDRESS][DOMAIN_NAME]"
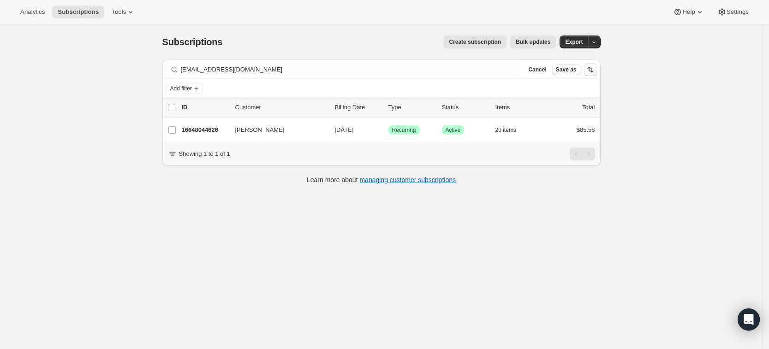
click at [654, 187] on div "Subscriptions. This page is ready Subscriptions Create subscription Bulk update…" at bounding box center [381, 198] width 762 height 349
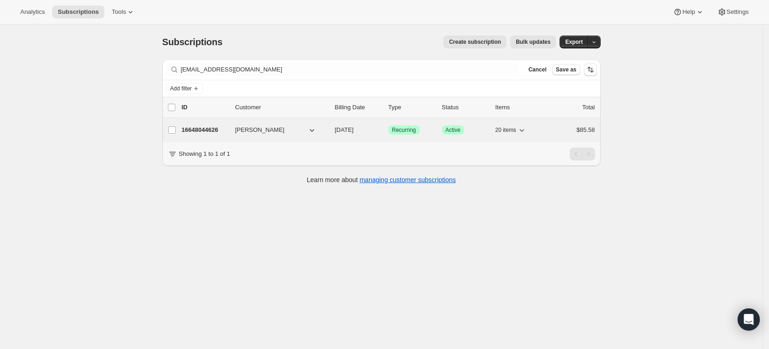
click at [212, 126] on p "16648044626" at bounding box center [205, 129] width 46 height 9
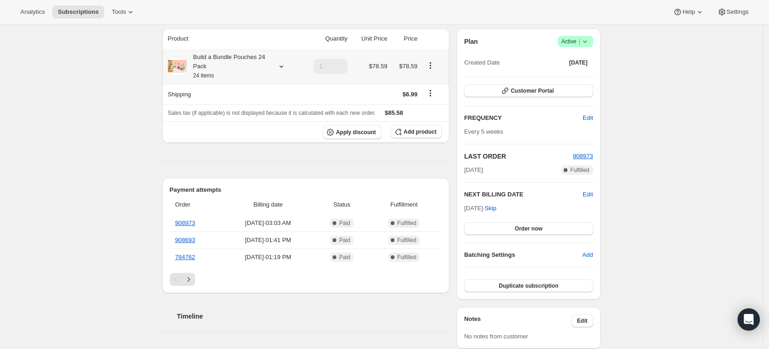
scroll to position [69, 0]
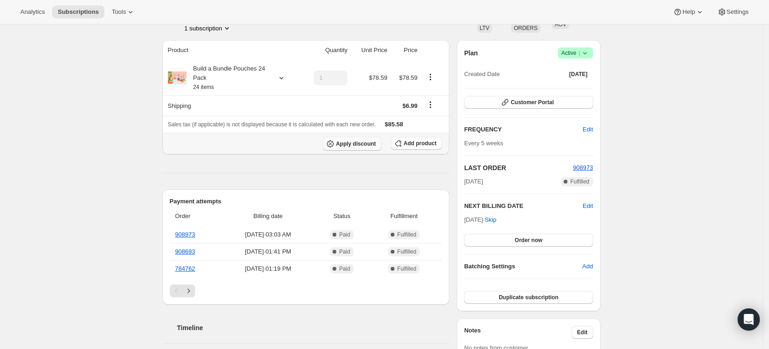
click at [362, 142] on span "Apply discount" at bounding box center [356, 143] width 40 height 7
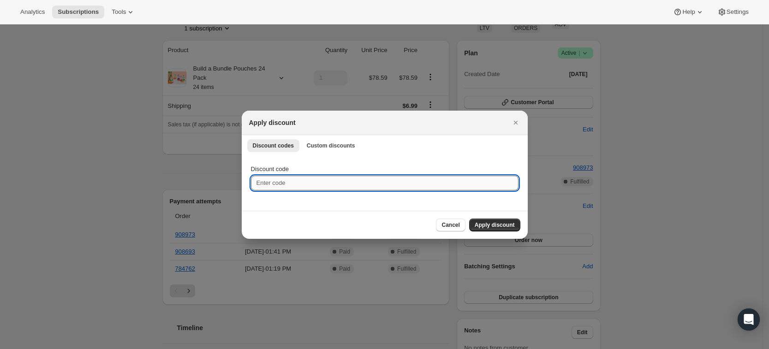
click at [317, 179] on input "Discount code" at bounding box center [384, 183] width 267 height 15
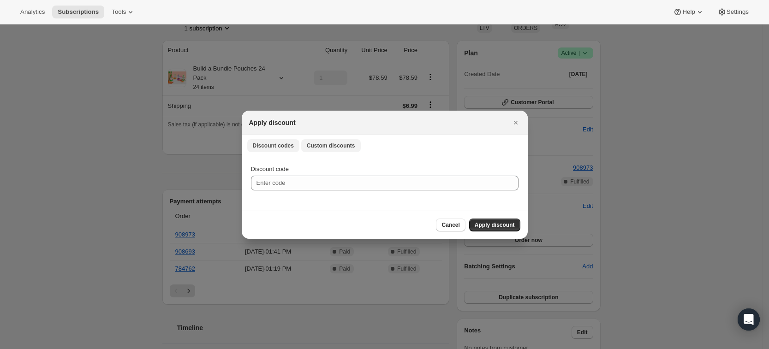
click at [319, 150] on button "Custom discounts" at bounding box center [330, 145] width 59 height 13
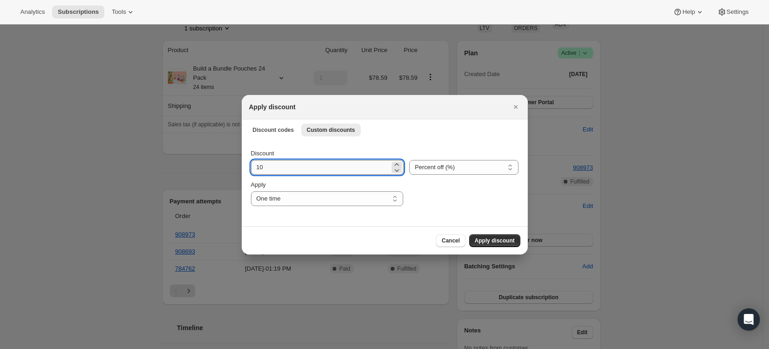
click at [301, 171] on input "10" at bounding box center [320, 167] width 139 height 15
type input "1"
type input "30"
click at [503, 240] on span "Apply discount" at bounding box center [494, 240] width 40 height 7
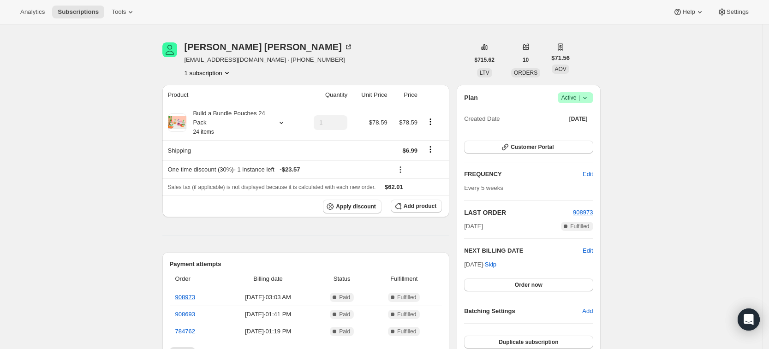
scroll to position [65, 0]
